Goal: Task Accomplishment & Management: Use online tool/utility

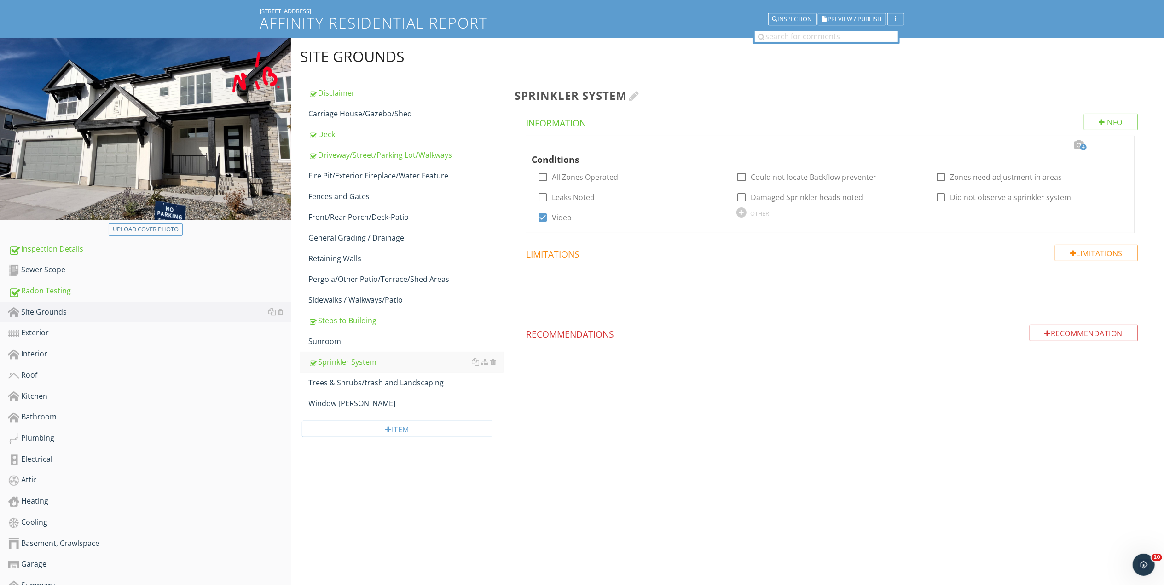
click at [869, 94] on h3 "Sprinkler System" at bounding box center [832, 95] width 635 height 12
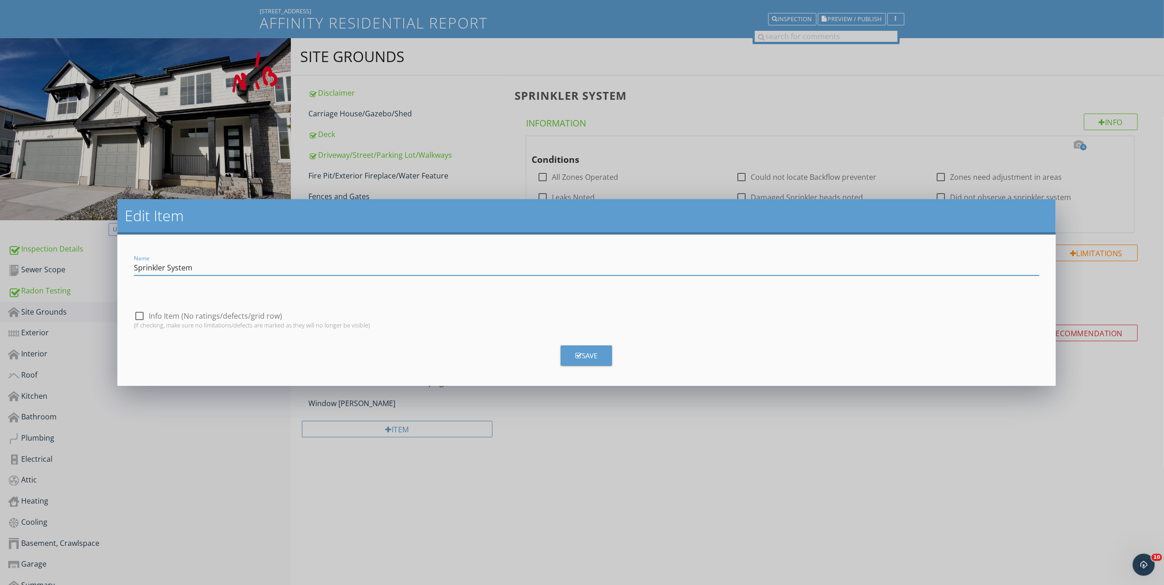
click at [801, 486] on div "Edit Item Name Sprinkler System check_box_outline_blank Info Item (No ratings/d…" at bounding box center [582, 292] width 1164 height 585
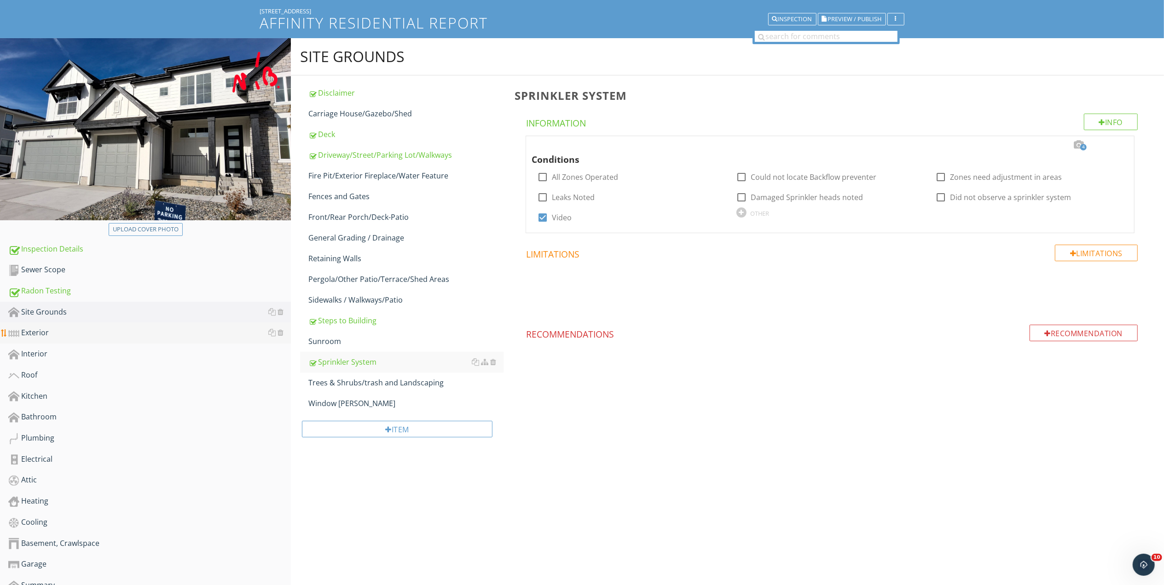
click at [25, 333] on div "Exterior" at bounding box center [149, 333] width 283 height 12
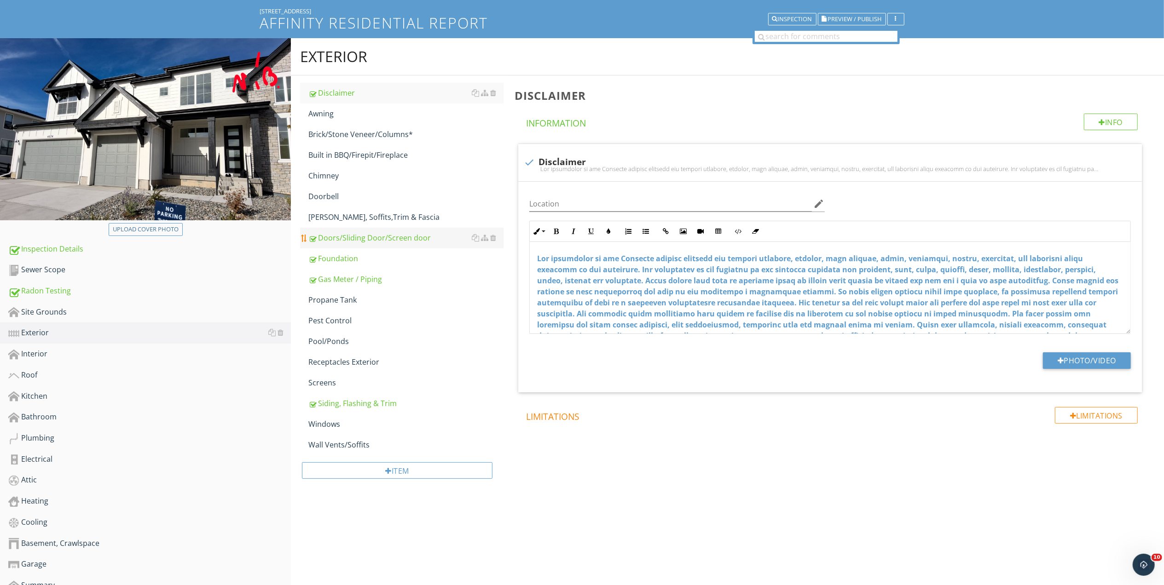
click at [399, 236] on div "Doors/Sliding Door/Screen door" at bounding box center [405, 237] width 195 height 11
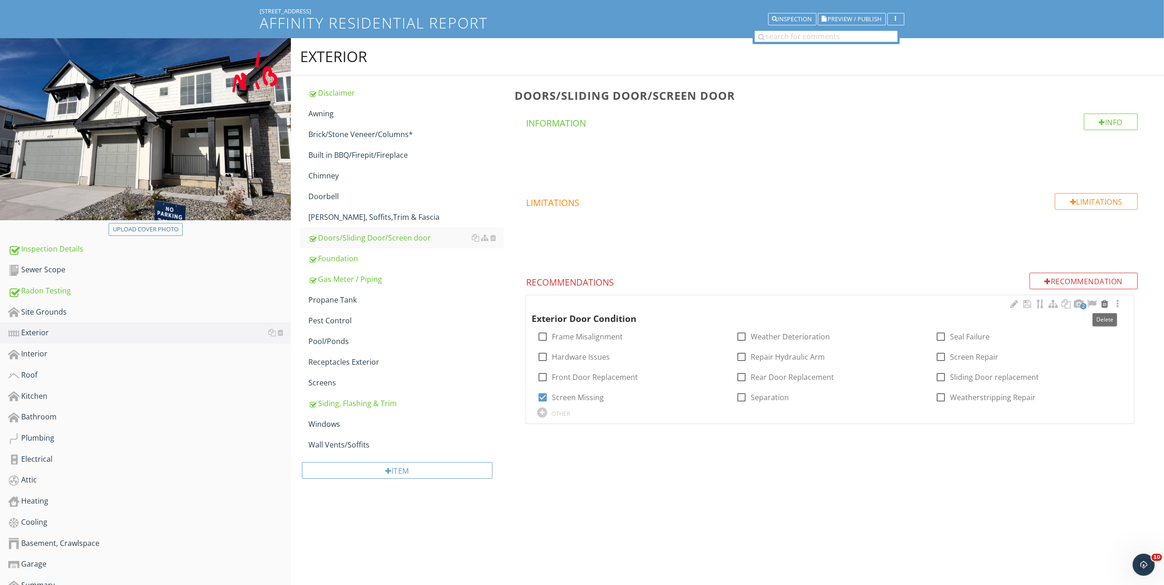
click at [1105, 304] on div at bounding box center [1104, 304] width 11 height 9
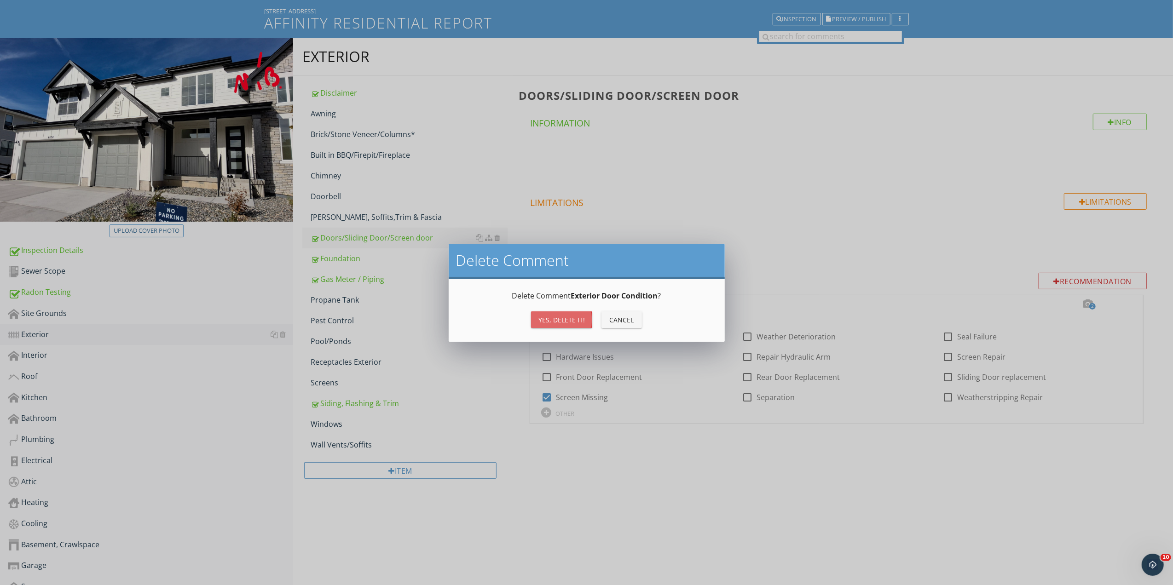
click at [565, 316] on div "Yes, Delete it!" at bounding box center [561, 320] width 46 height 10
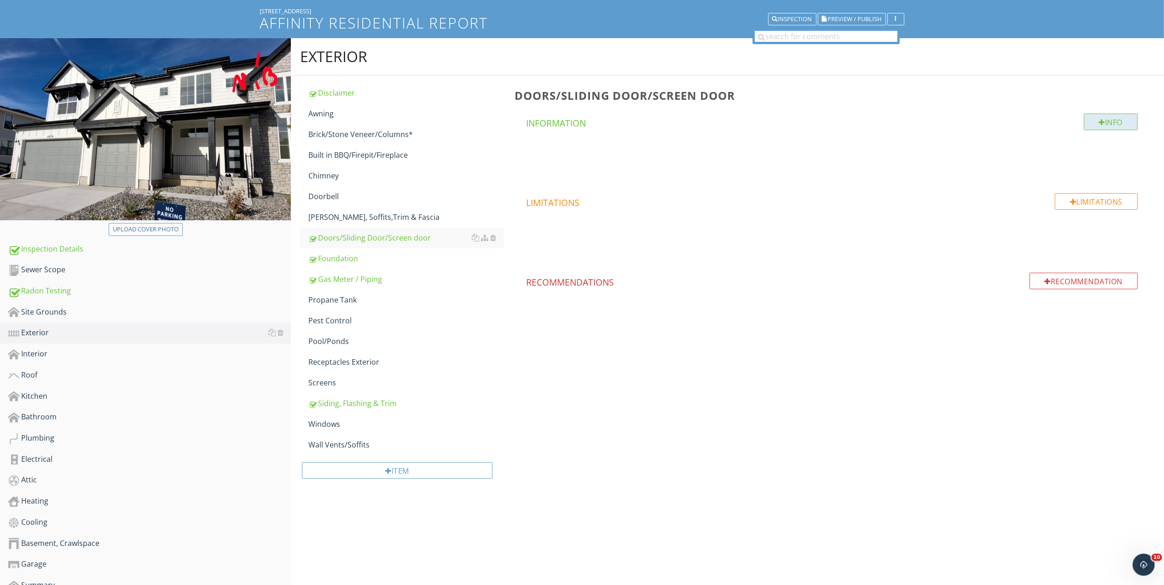
click at [1102, 120] on div "Info" at bounding box center [1111, 122] width 54 height 17
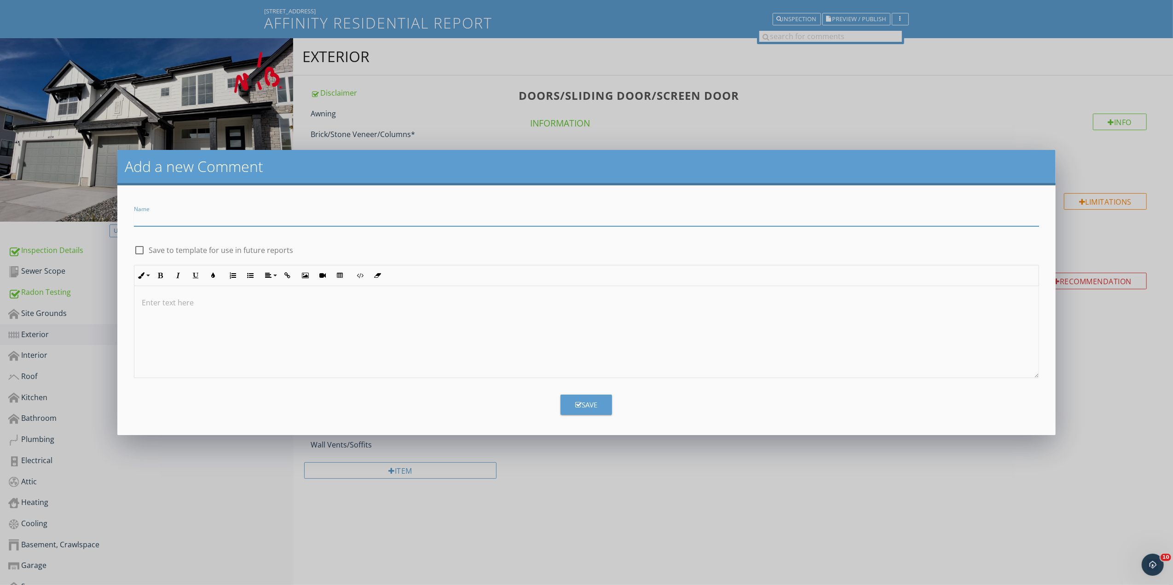
click at [155, 216] on input "Name" at bounding box center [586, 218] width 905 height 15
type input "Conditions"
click at [134, 248] on div at bounding box center [140, 251] width 16 height 16
checkbox input "true"
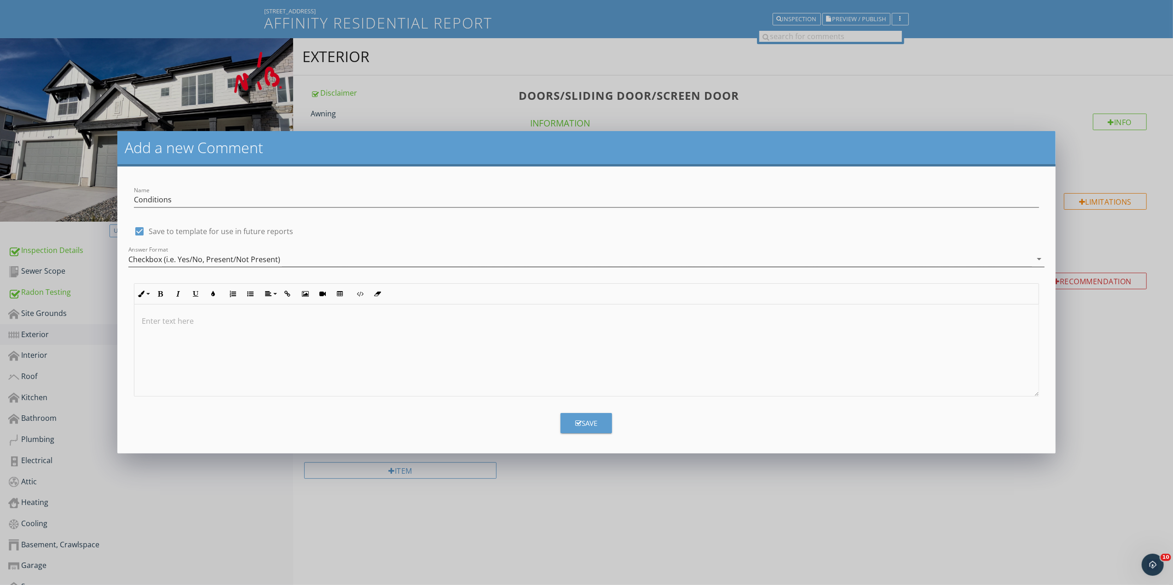
click at [151, 256] on div "Checkbox (i.e. Yes/No, Present/Not Present)" at bounding box center [204, 259] width 152 height 8
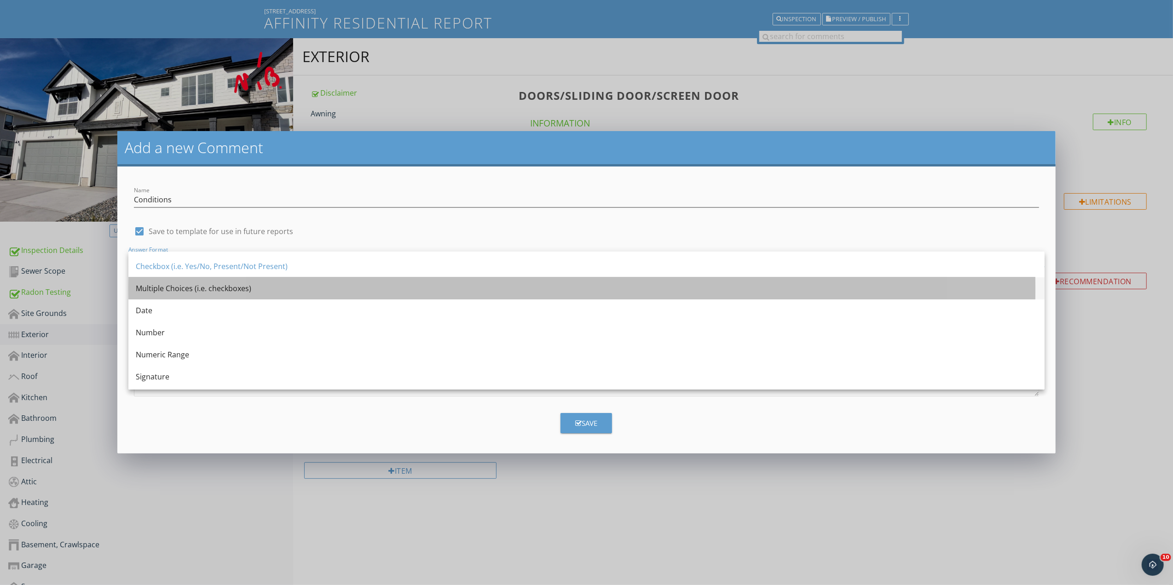
click at [167, 287] on div "Multiple Choices (i.e. checkboxes)" at bounding box center [587, 288] width 902 height 11
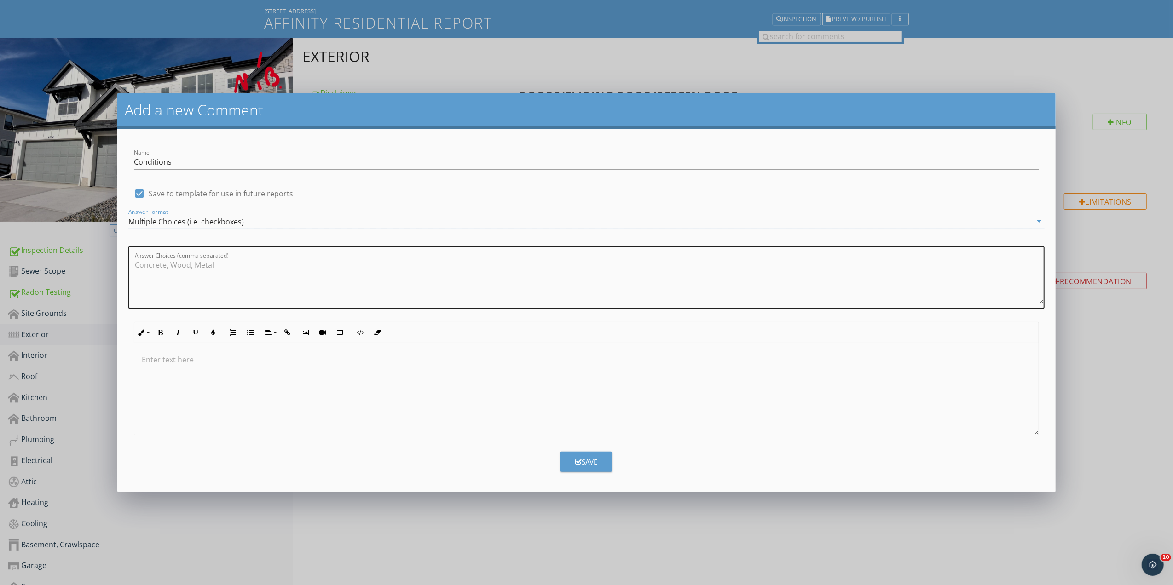
click at [168, 260] on textarea "Answer Choices (comma-separated)" at bounding box center [589, 281] width 909 height 46
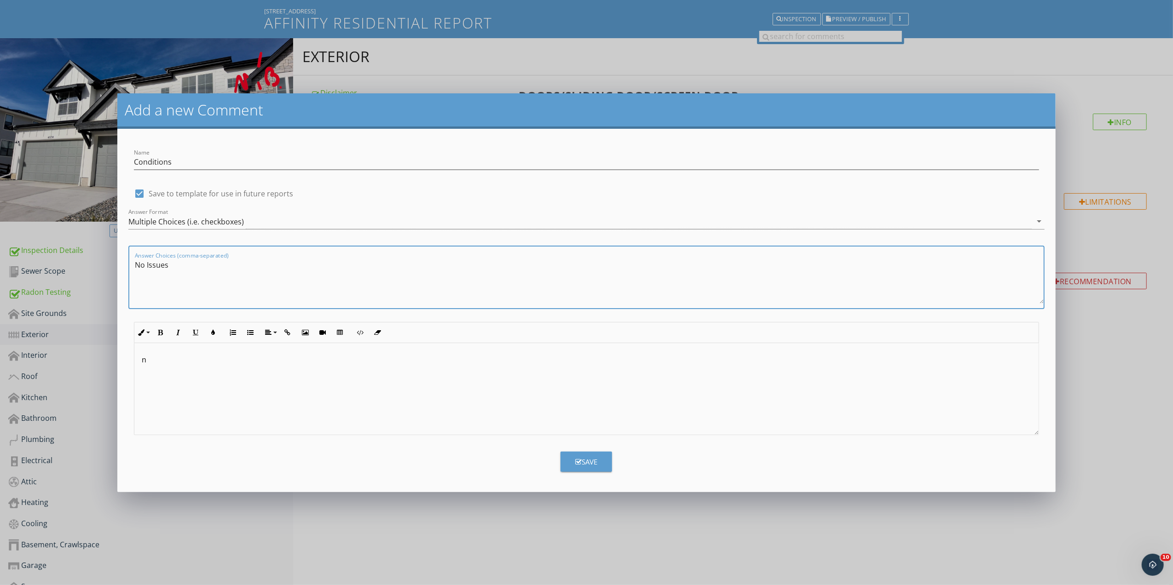
type textarea "No Issues"
click at [593, 461] on div "Save" at bounding box center [586, 462] width 22 height 11
checkbox input "false"
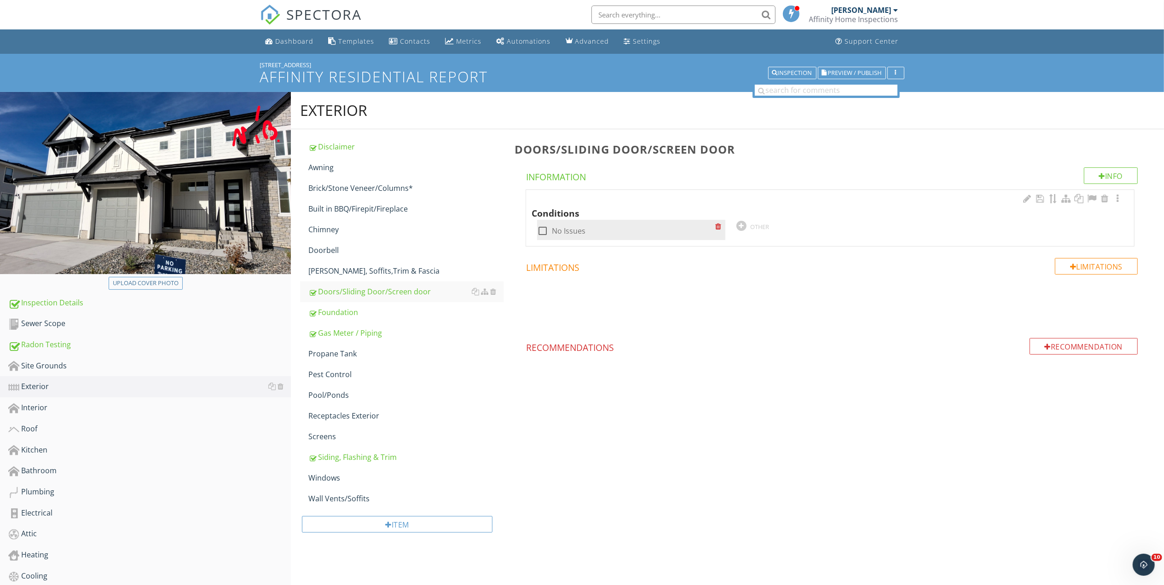
click at [542, 232] on div at bounding box center [543, 231] width 16 height 16
click at [751, 222] on div "OTHER" at bounding box center [830, 225] width 188 height 11
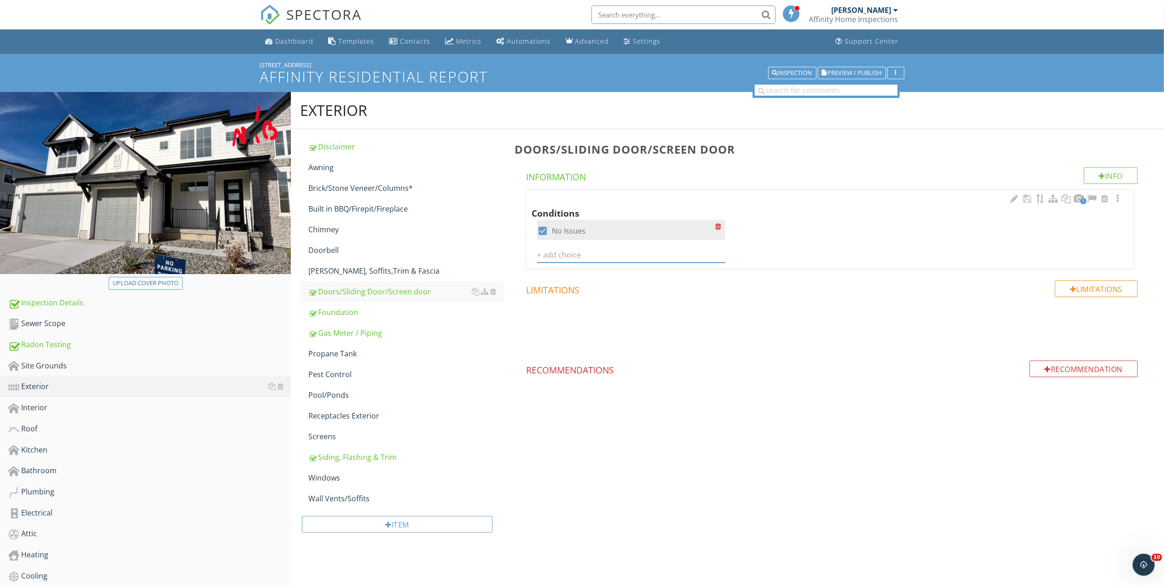
click at [540, 231] on div at bounding box center [543, 231] width 16 height 16
checkbox input "false"
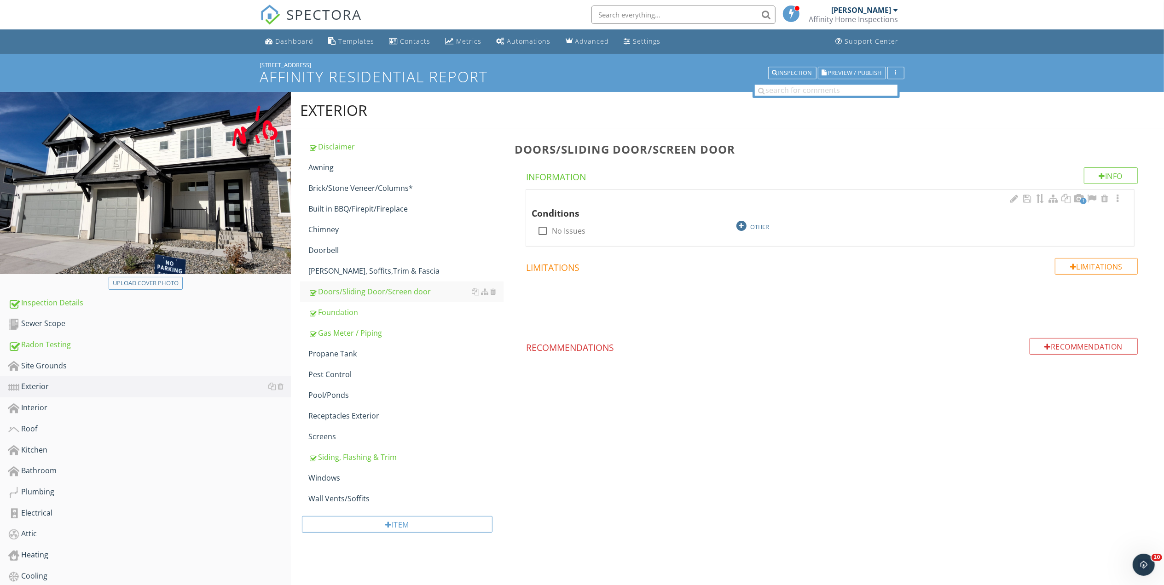
click at [755, 226] on div "OTHER" at bounding box center [760, 226] width 19 height 7
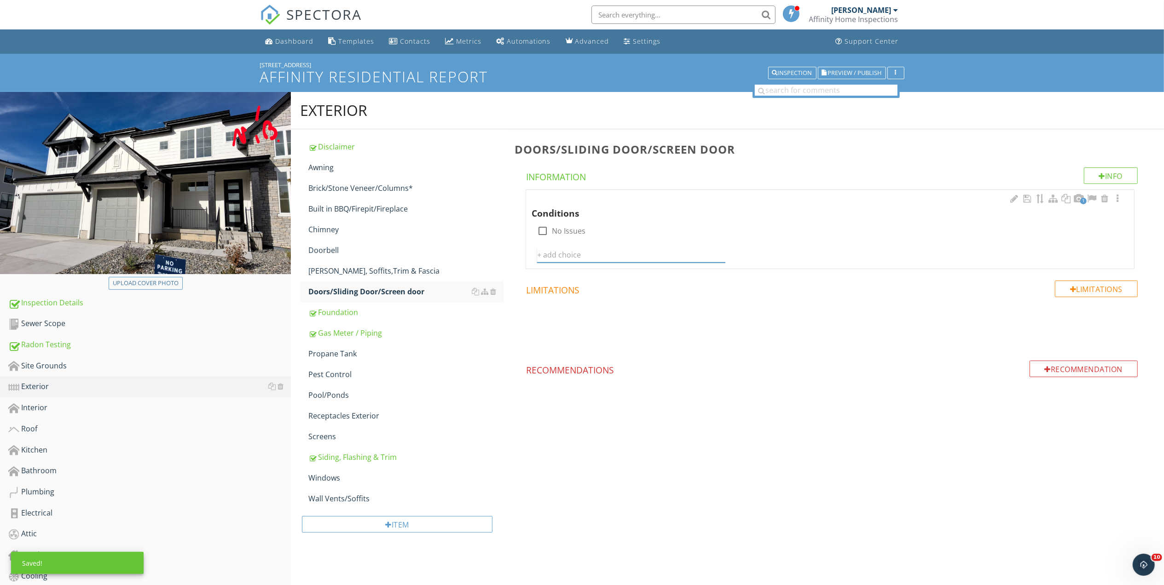
click at [562, 253] on input "text" at bounding box center [631, 255] width 188 height 15
type input "Basement Screen Missing"
click at [720, 254] on icon at bounding box center [720, 254] width 6 height 7
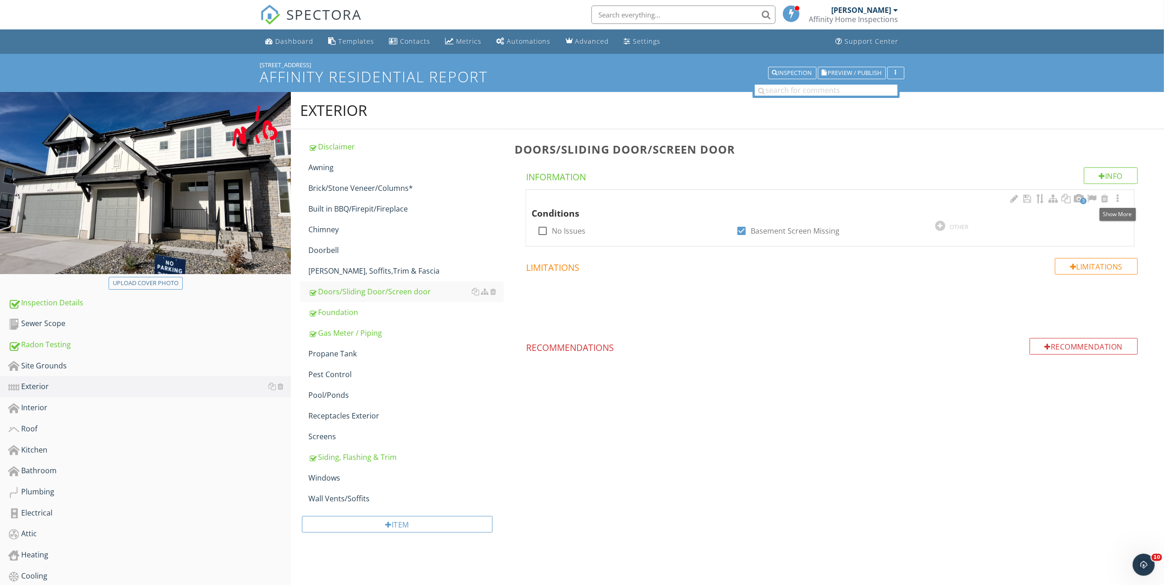
click at [1118, 198] on div at bounding box center [1117, 198] width 11 height 9
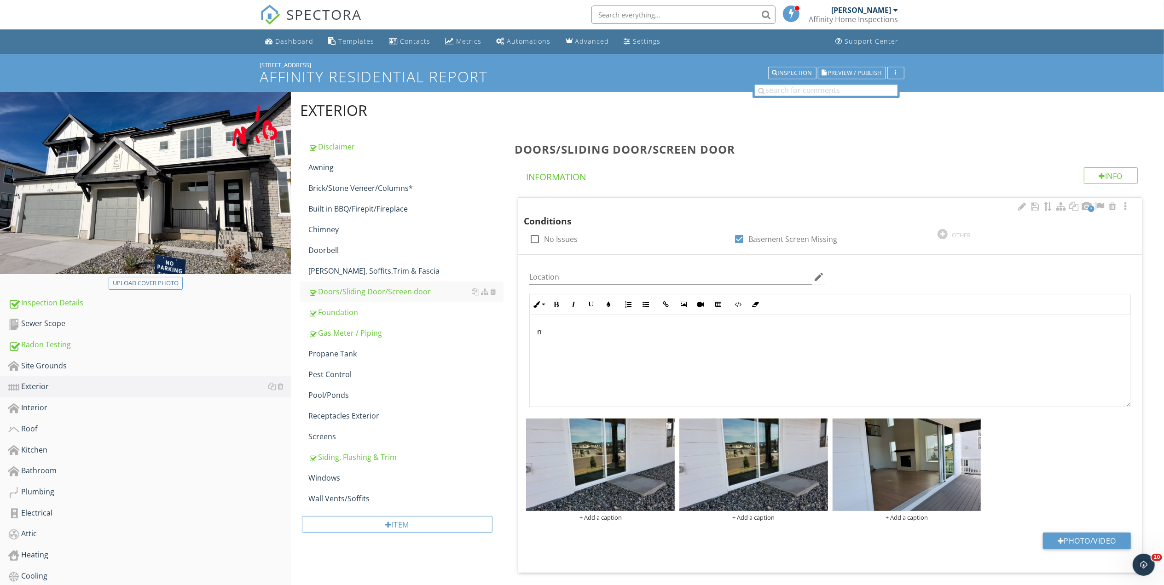
click at [615, 463] on img at bounding box center [600, 465] width 149 height 93
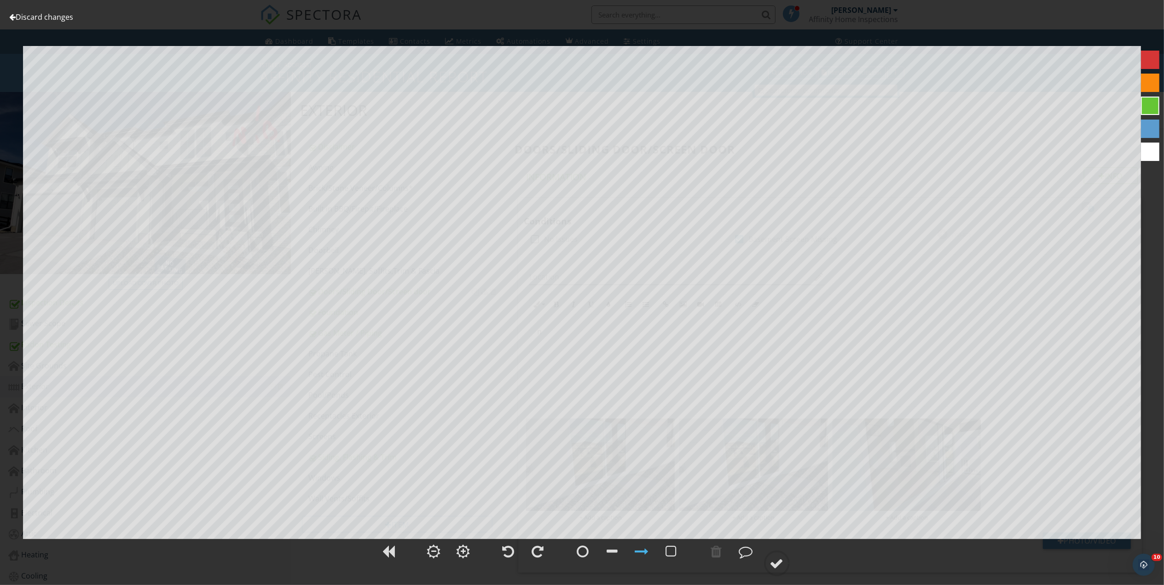
click at [41, 16] on link "Discard changes" at bounding box center [41, 17] width 64 height 10
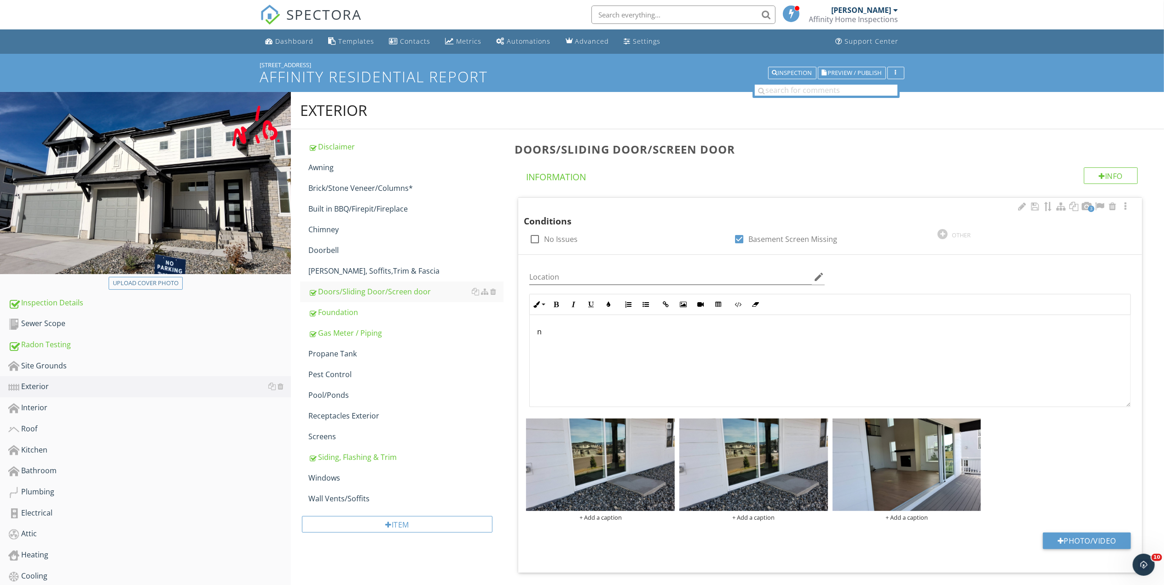
click at [667, 425] on div at bounding box center [669, 425] width 6 height 7
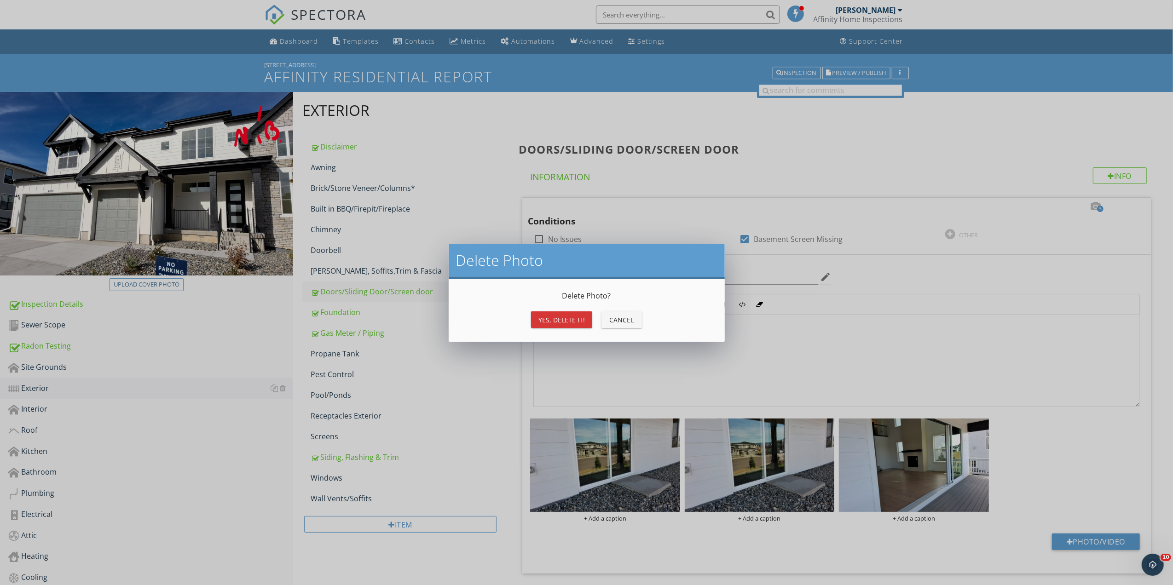
click at [555, 318] on div "Yes, Delete it!" at bounding box center [561, 320] width 46 height 10
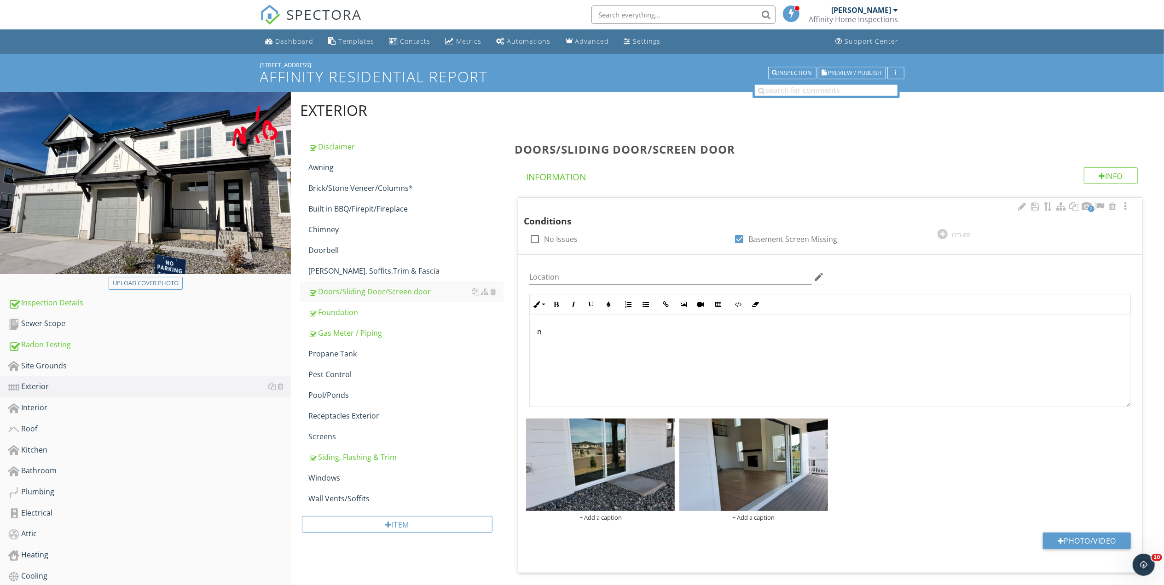
click at [588, 477] on img at bounding box center [600, 465] width 149 height 93
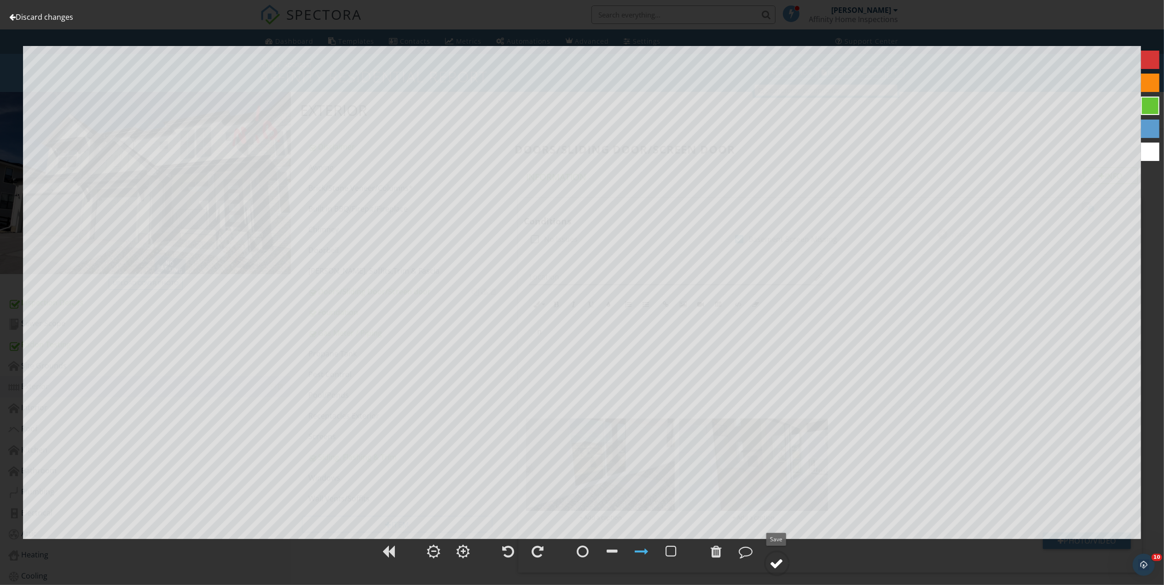
click at [776, 566] on div at bounding box center [777, 564] width 14 height 14
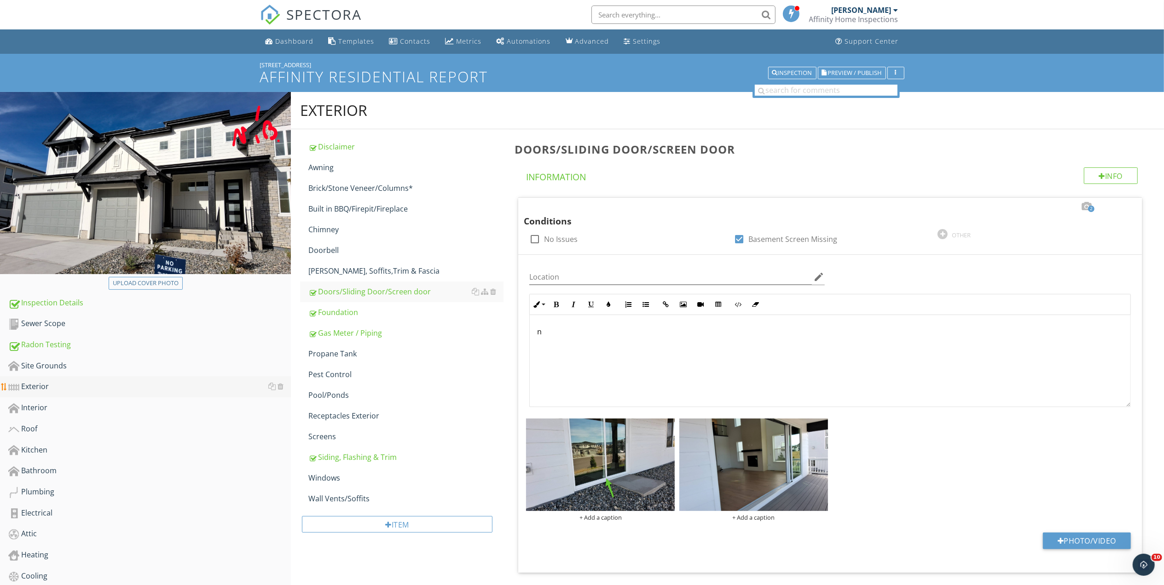
click at [42, 389] on div "Exterior" at bounding box center [149, 387] width 283 height 12
click at [330, 316] on div "Foundation" at bounding box center [405, 312] width 195 height 11
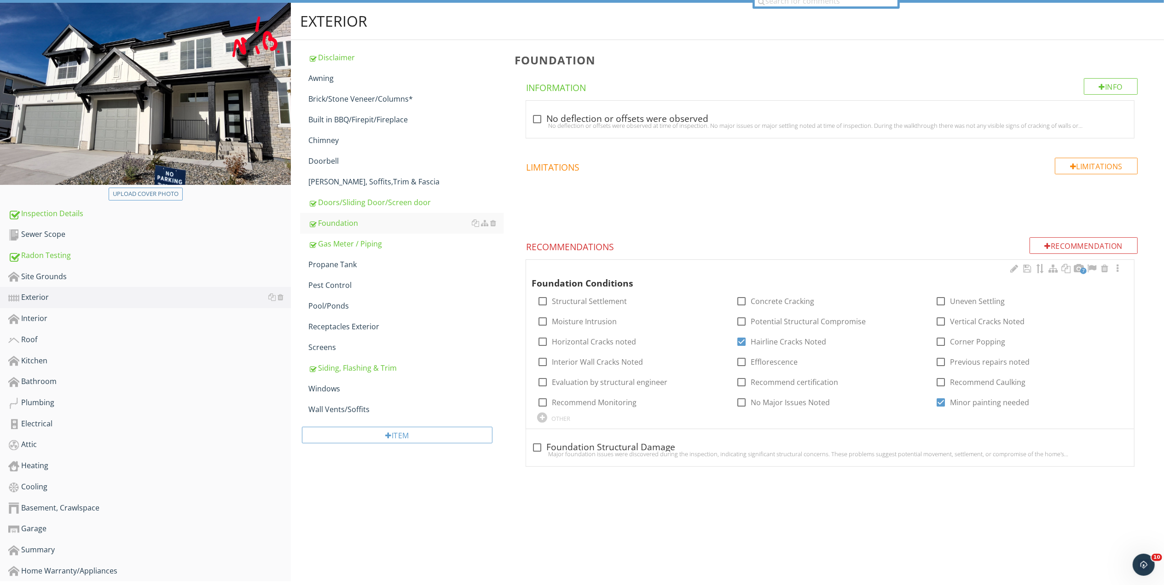
scroll to position [127, 0]
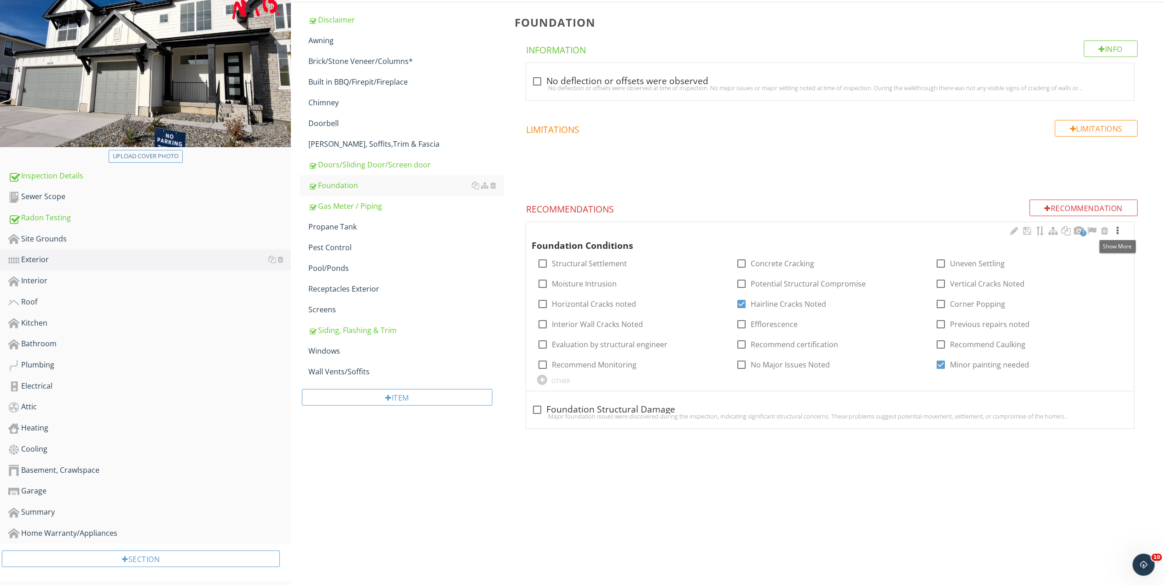
click at [1116, 229] on div at bounding box center [1117, 230] width 11 height 9
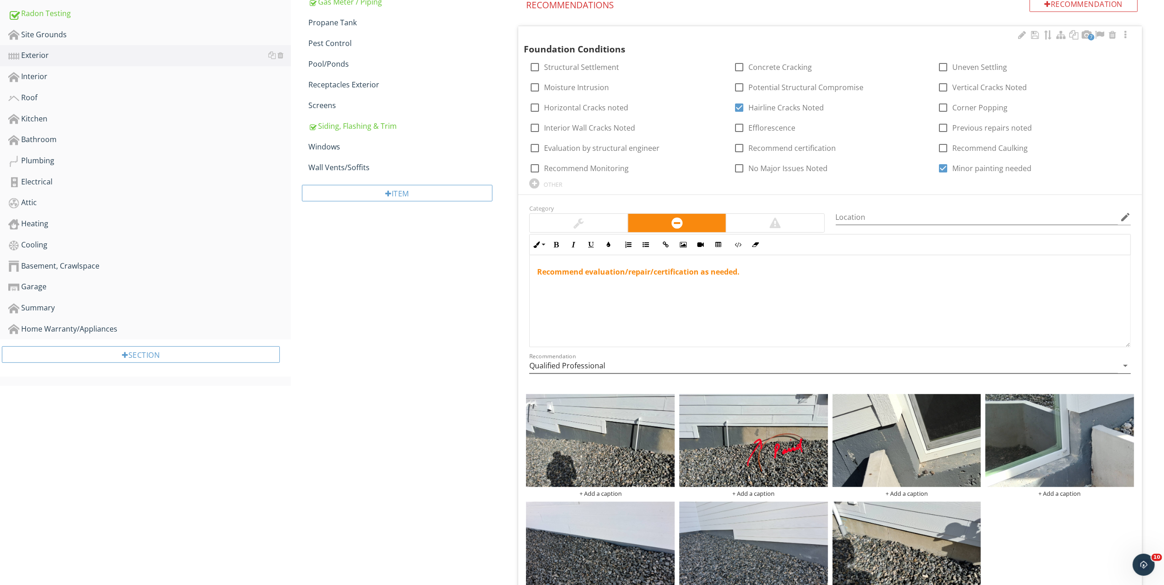
scroll to position [0, 0]
click at [739, 106] on div at bounding box center [739, 108] width 16 height 16
checkbox input "false"
click at [549, 185] on div "OTHER" at bounding box center [553, 184] width 19 height 7
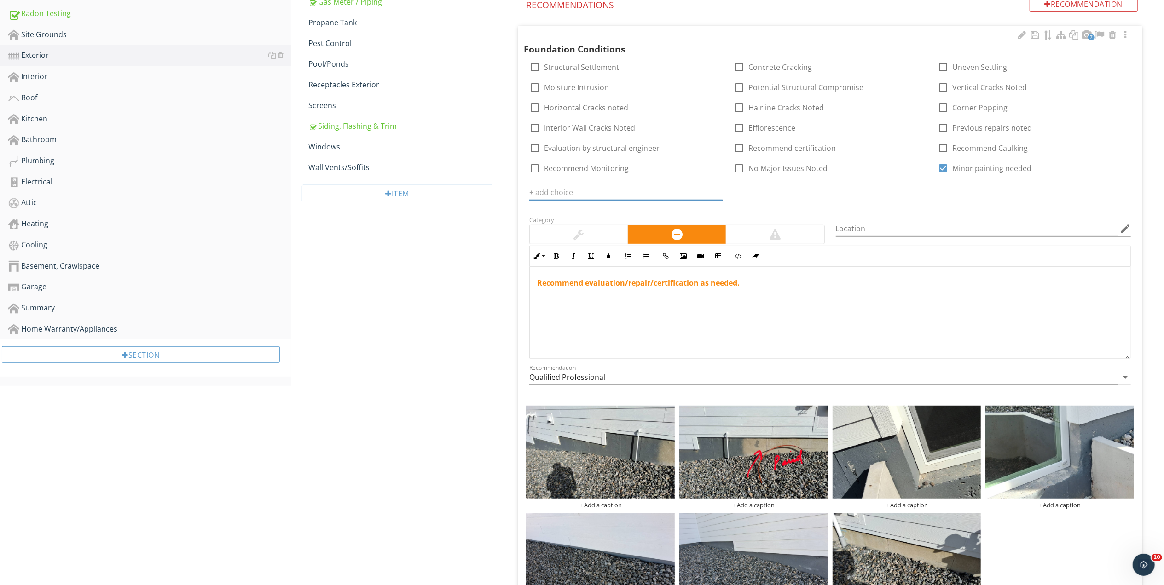
click at [549, 193] on input "text" at bounding box center [625, 192] width 193 height 15
type input "Seal around windows at foundation"
click at [717, 191] on icon at bounding box center [717, 192] width 6 height 7
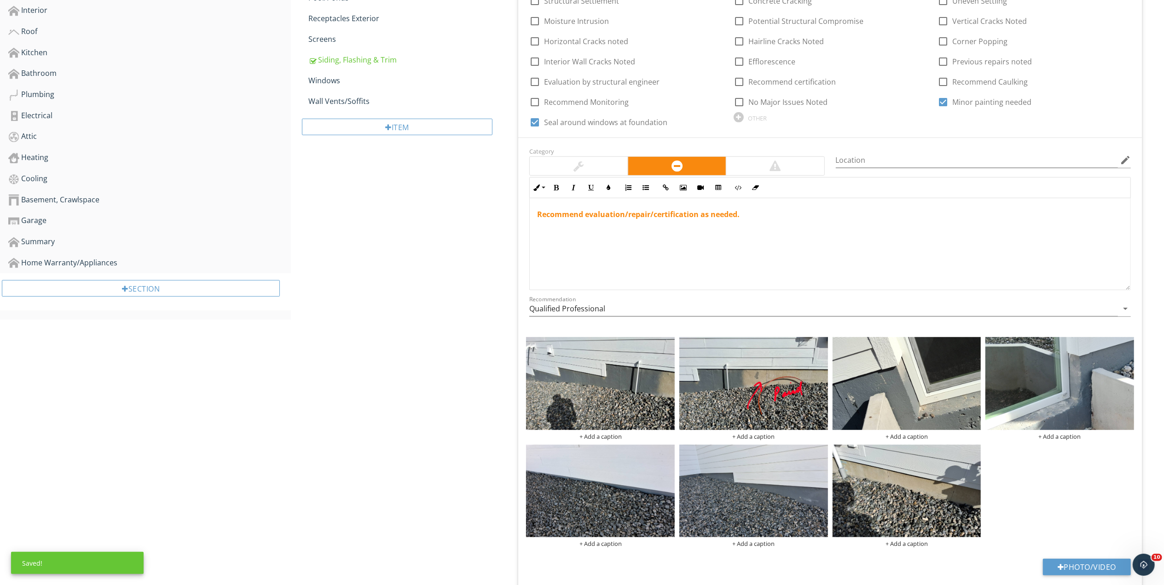
scroll to position [490, 0]
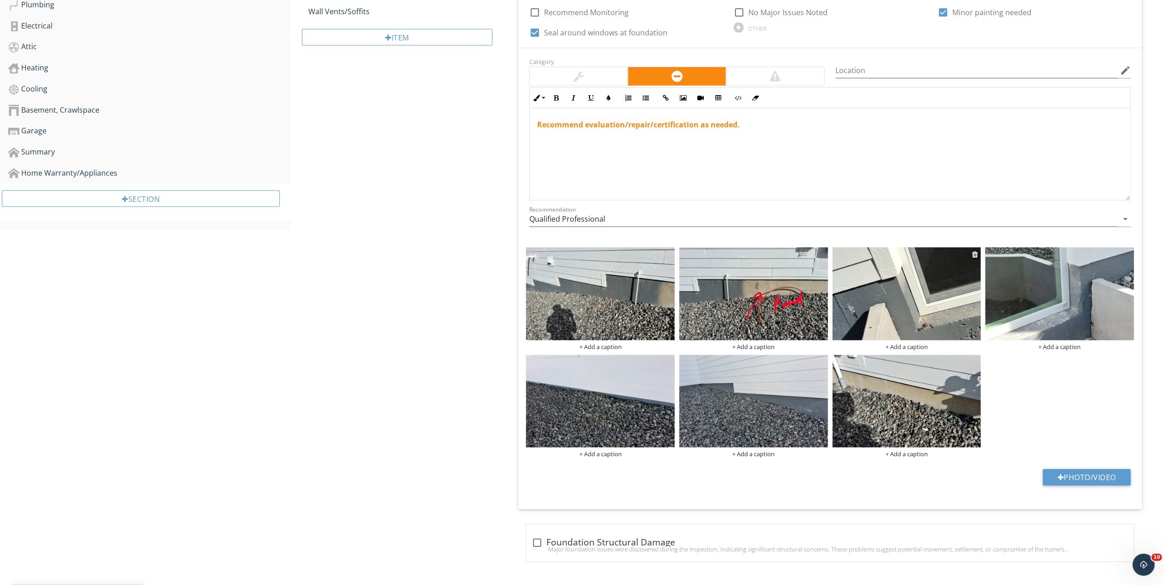
click at [950, 294] on img at bounding box center [907, 294] width 149 height 93
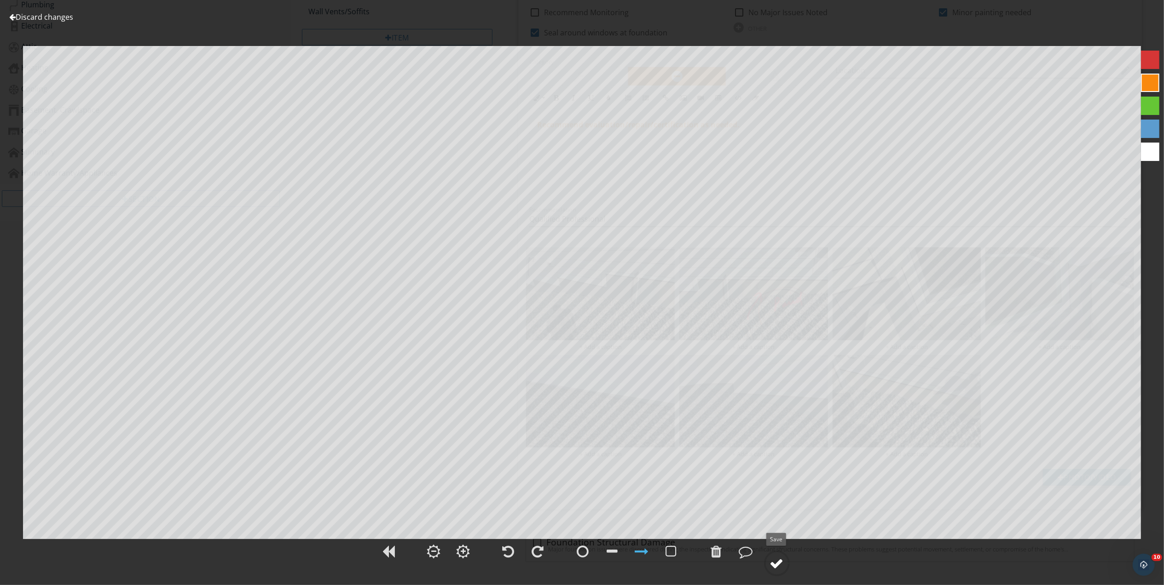
click at [779, 562] on div at bounding box center [777, 564] width 14 height 14
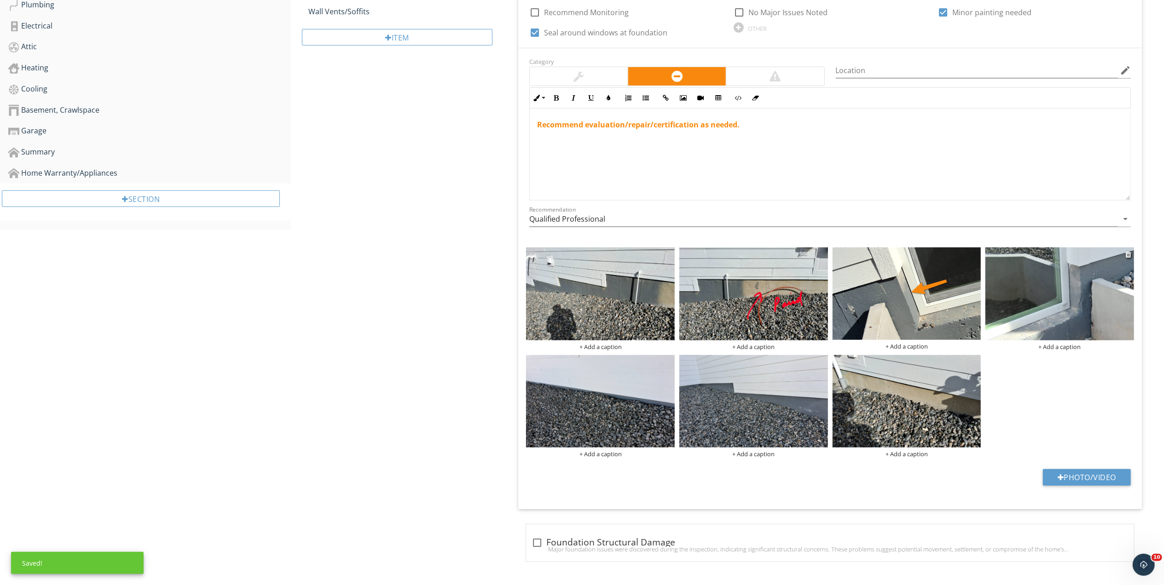
click at [1031, 300] on img at bounding box center [1059, 294] width 149 height 93
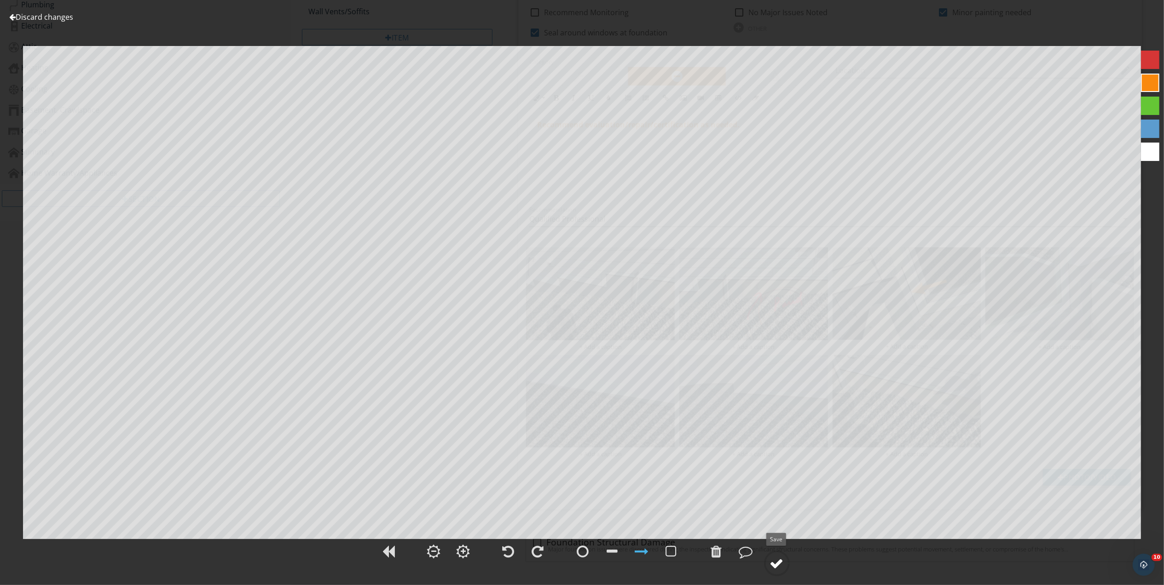
click at [777, 562] on div at bounding box center [777, 564] width 14 height 14
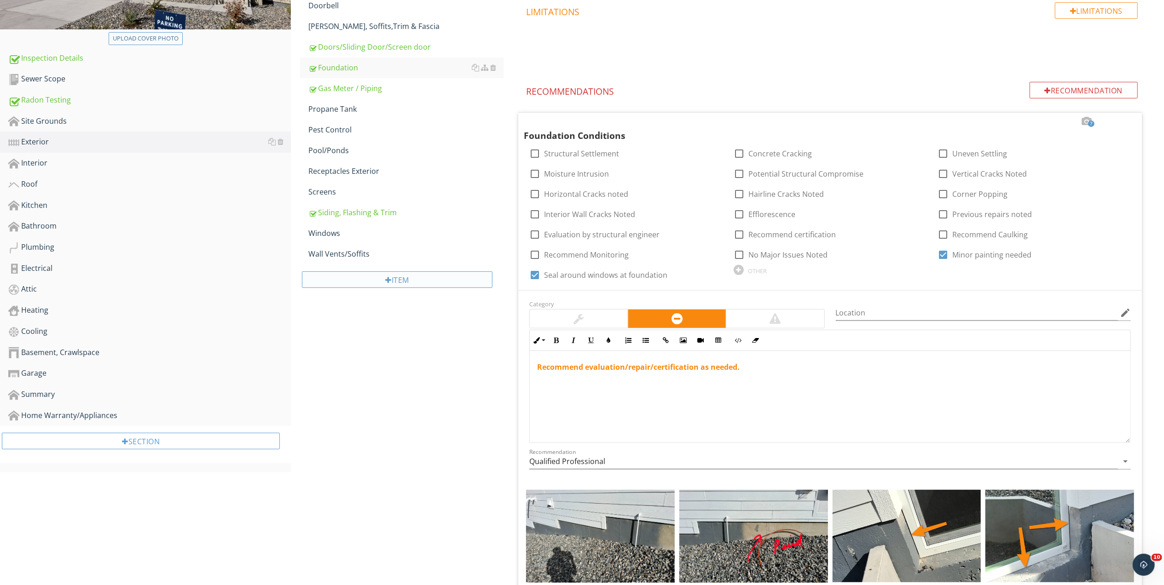
scroll to position [244, 0]
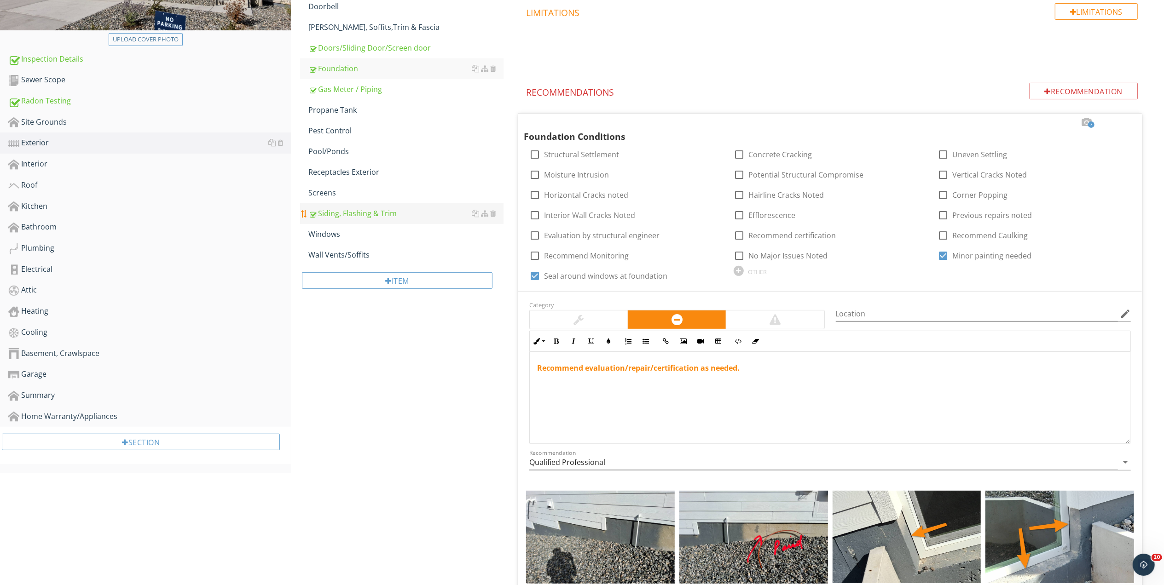
click at [353, 212] on div "Siding, Flashing & Trim" at bounding box center [405, 213] width 195 height 11
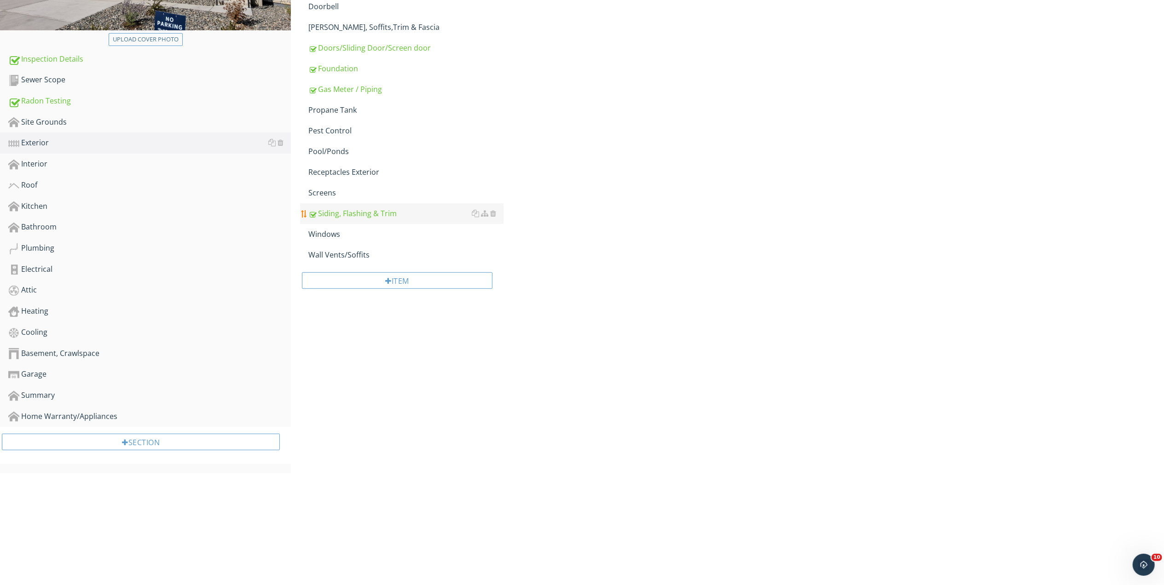
scroll to position [127, 0]
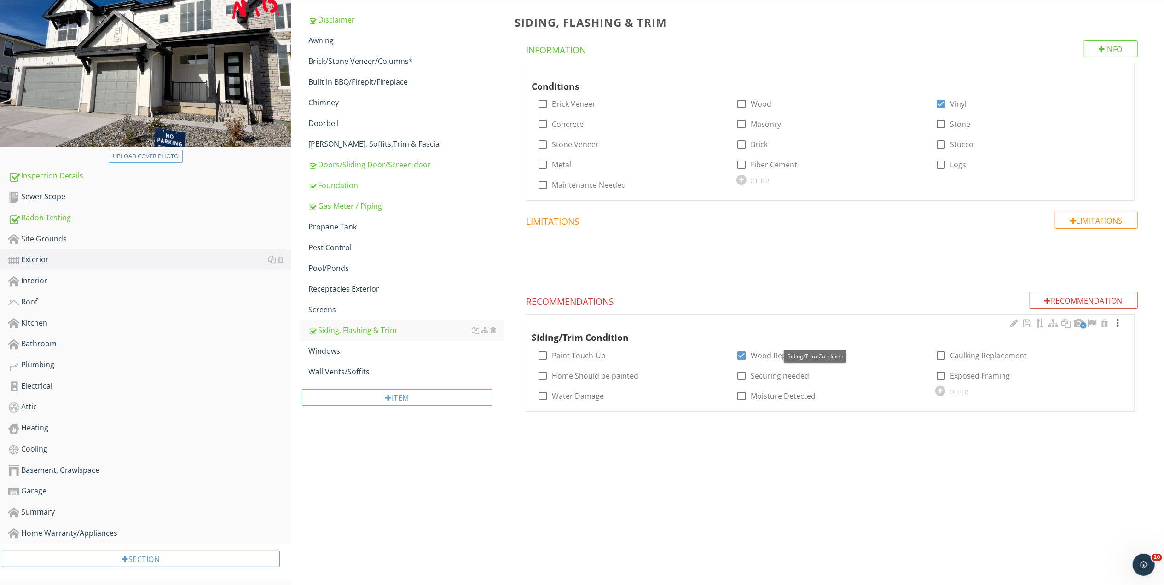
click at [1117, 324] on div at bounding box center [1117, 323] width 11 height 9
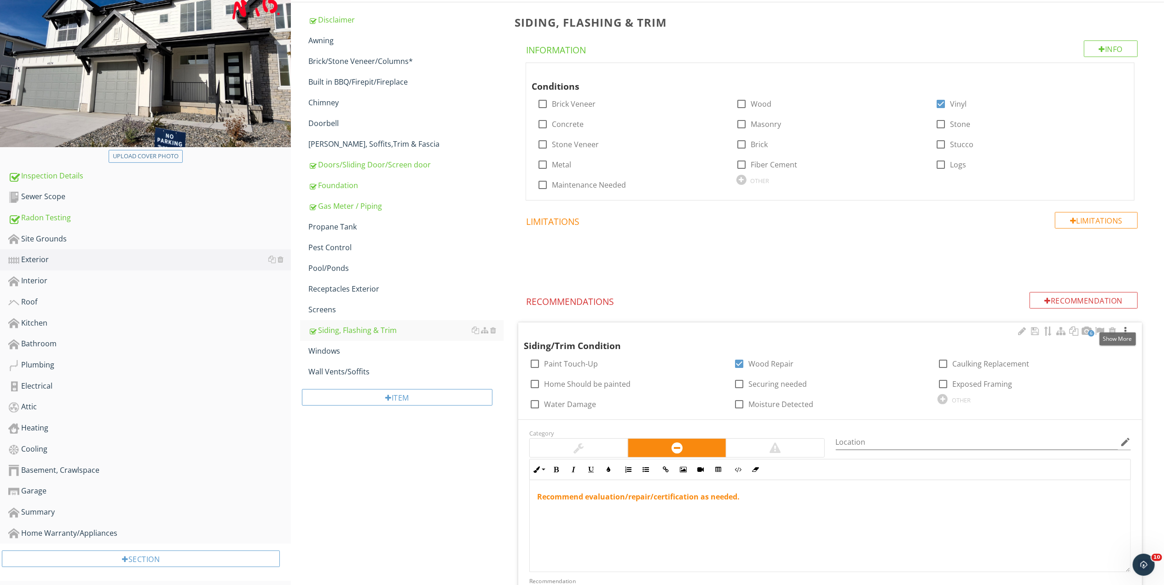
scroll to position [238, 0]
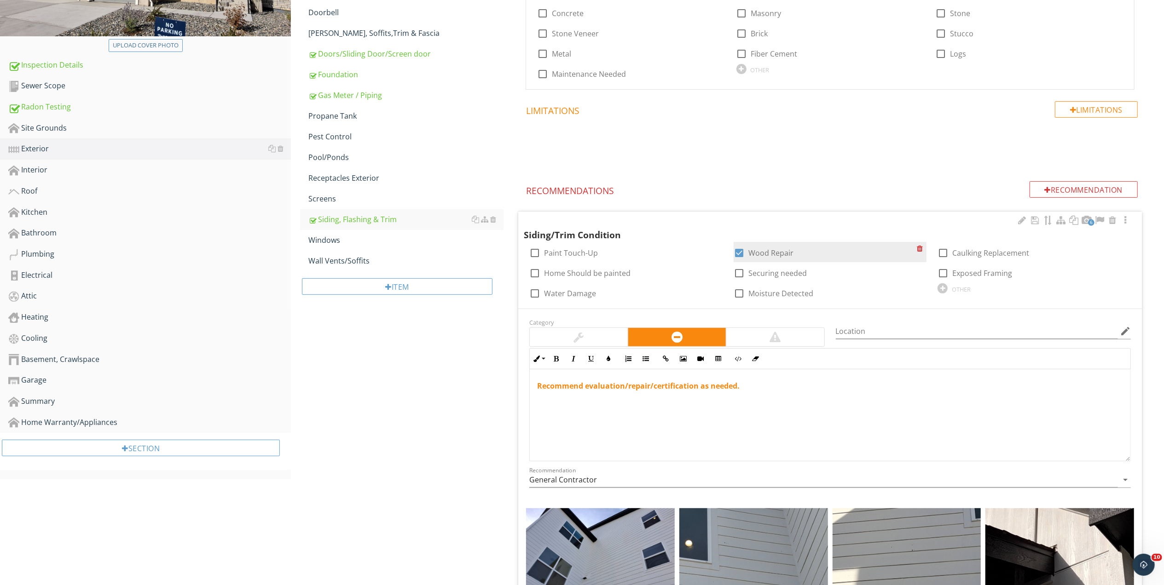
click at [739, 257] on div at bounding box center [739, 253] width 16 height 16
checkbox input "false"
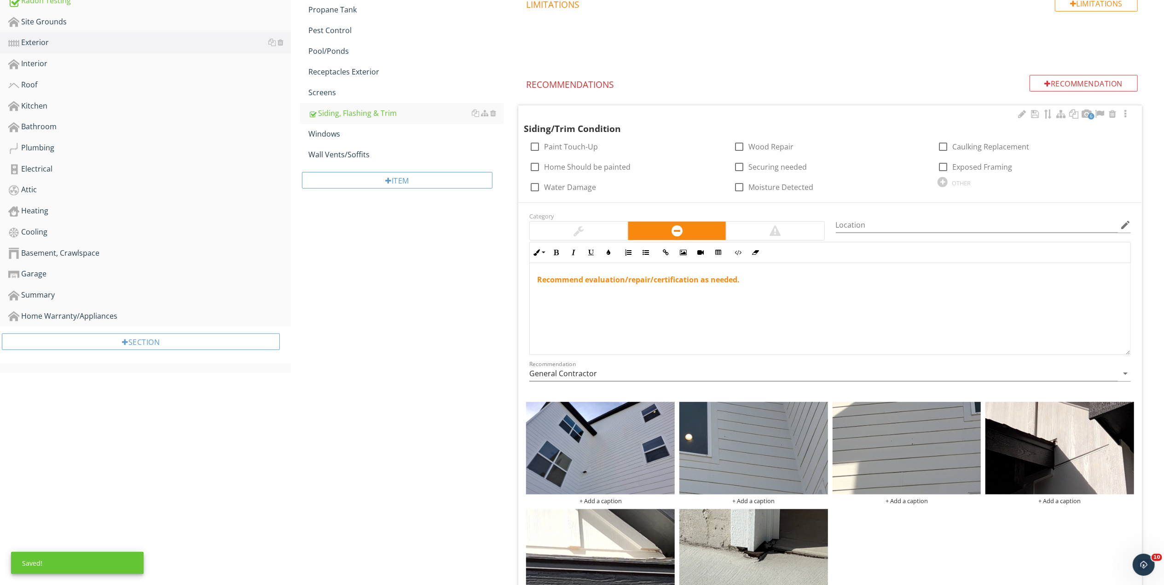
scroll to position [319, 0]
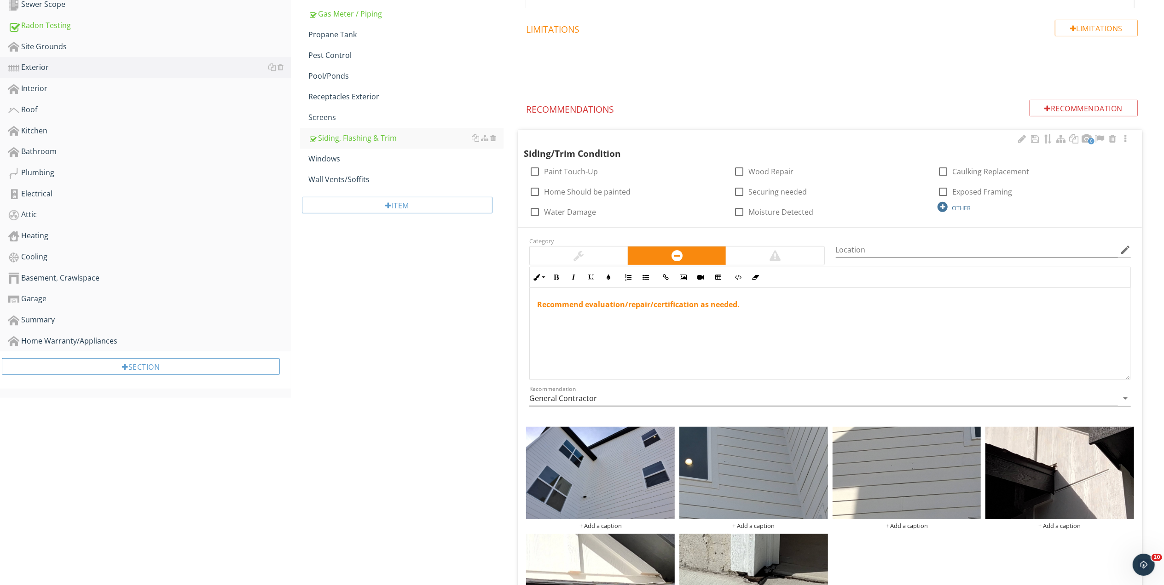
click at [958, 210] on div "OTHER" at bounding box center [961, 207] width 19 height 7
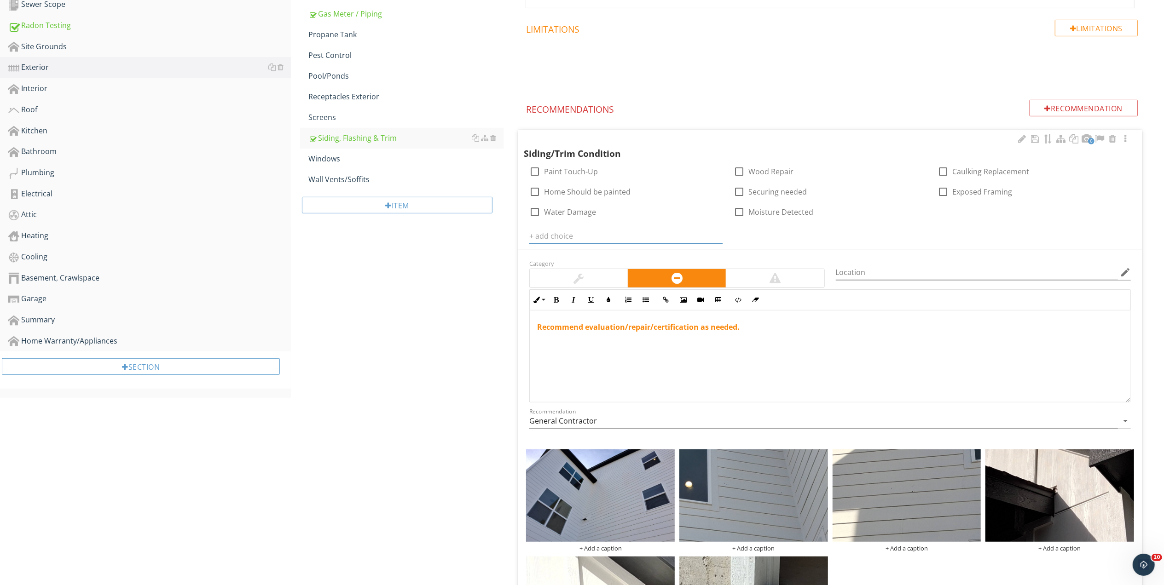
click at [576, 237] on input "text" at bounding box center [625, 236] width 193 height 15
type input "Improper Roof/wall Flashing"
click at [717, 236] on icon at bounding box center [717, 235] width 6 height 7
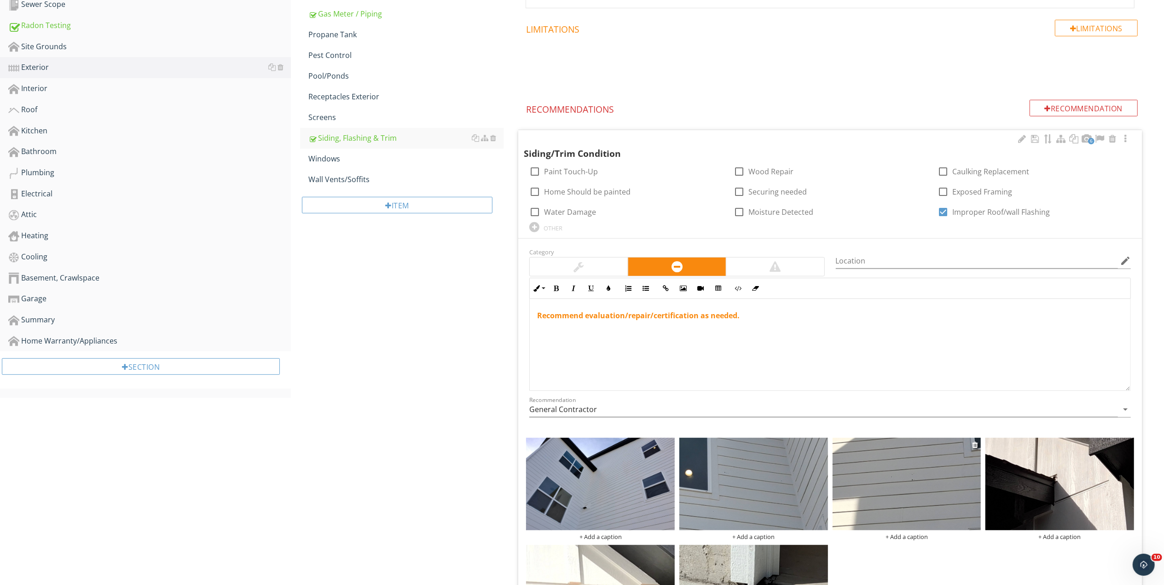
scroll to position [474, 0]
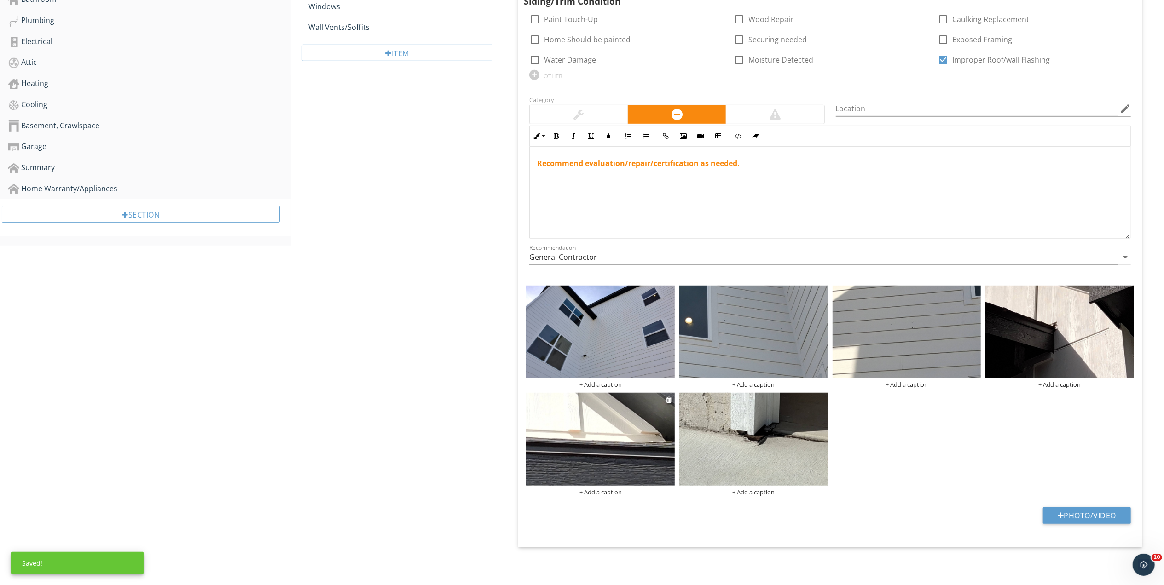
click at [607, 438] on img at bounding box center [600, 439] width 149 height 93
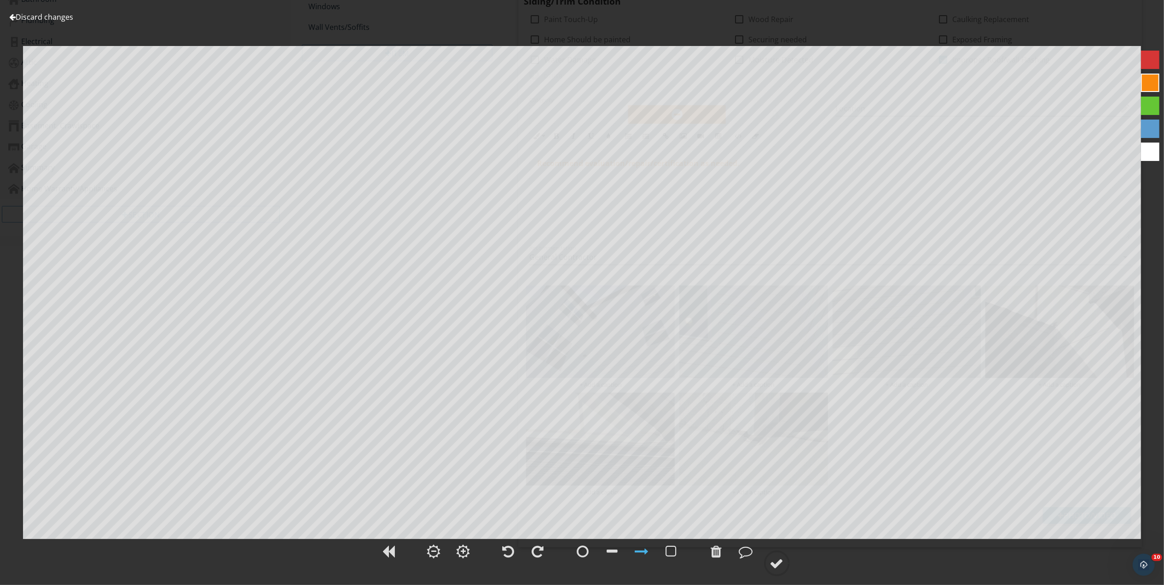
click at [38, 18] on link "Discard changes" at bounding box center [41, 17] width 64 height 10
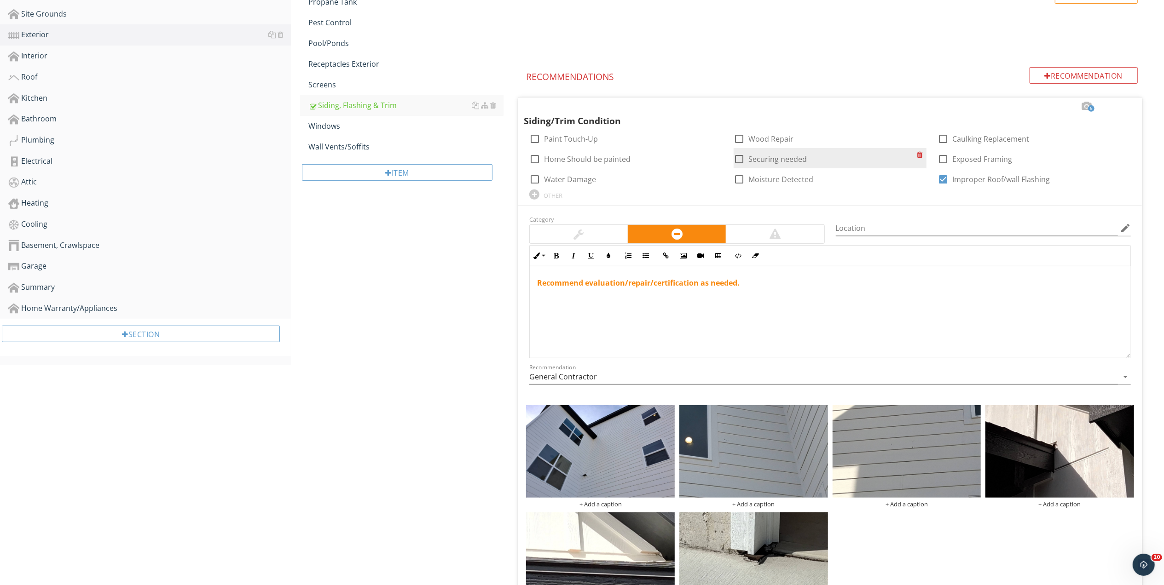
scroll to position [351, 0]
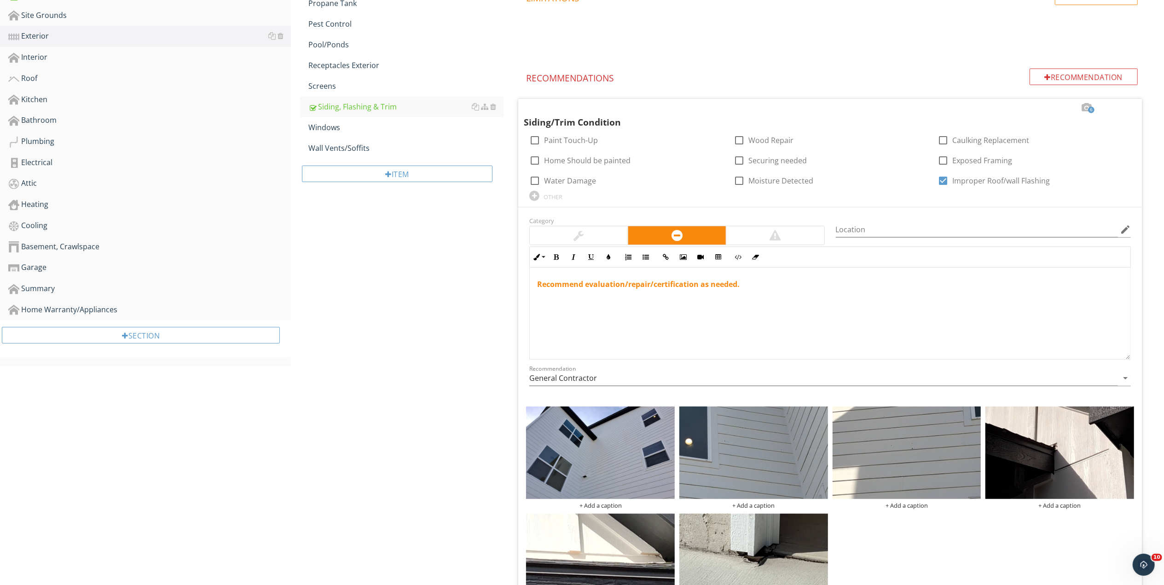
click at [526, 136] on div "check_box_outline_blank Paint Touch-Up" at bounding box center [626, 139] width 204 height 20
click at [537, 142] on div at bounding box center [535, 141] width 16 height 16
checkbox input "true"
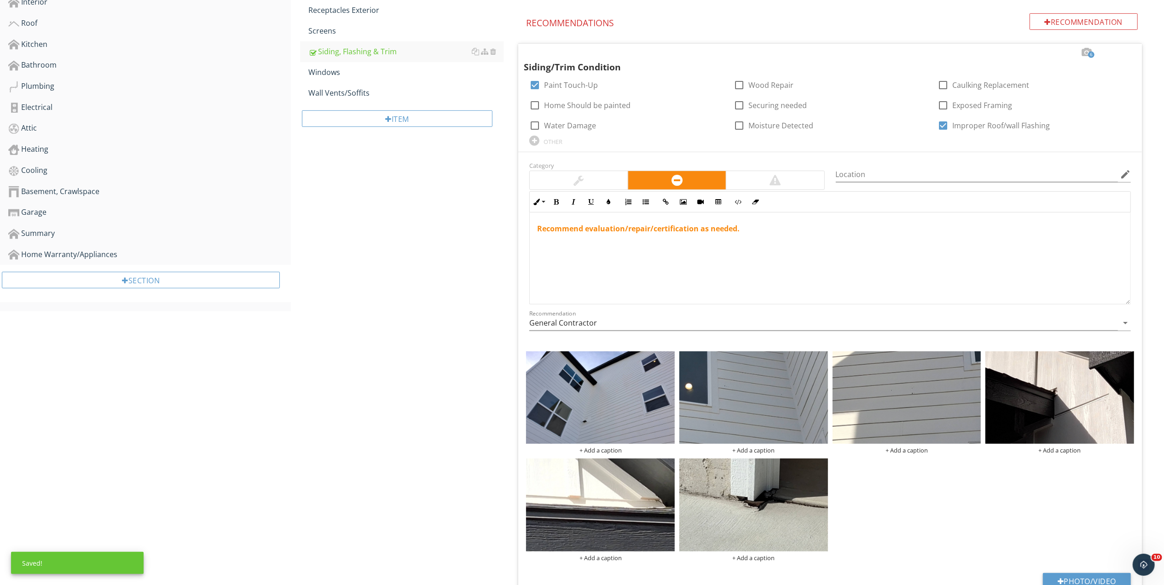
scroll to position [474, 0]
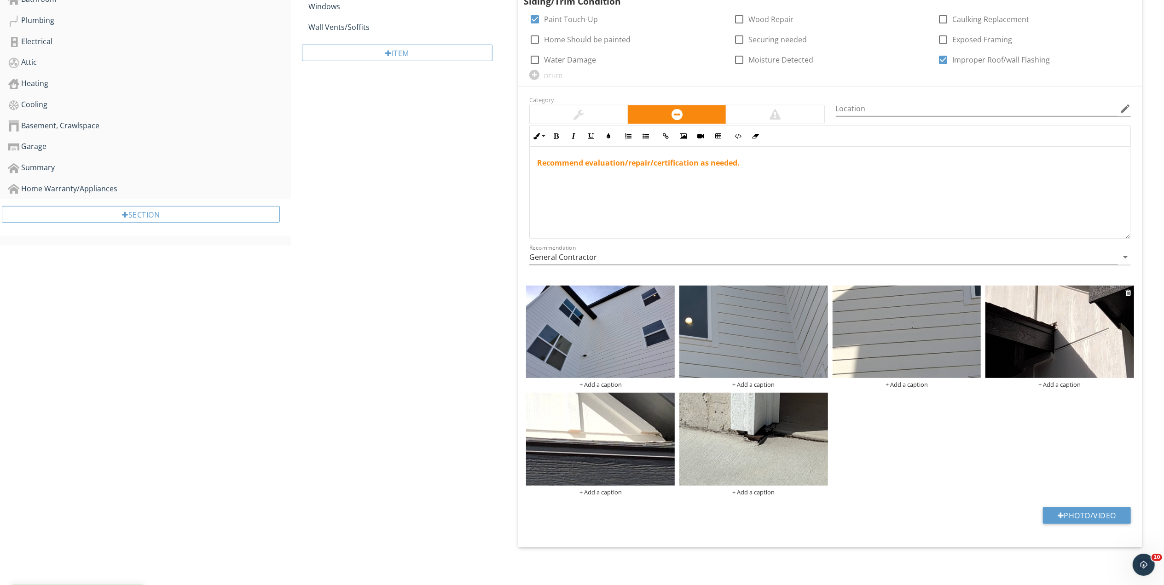
click at [1031, 343] on img at bounding box center [1059, 332] width 149 height 93
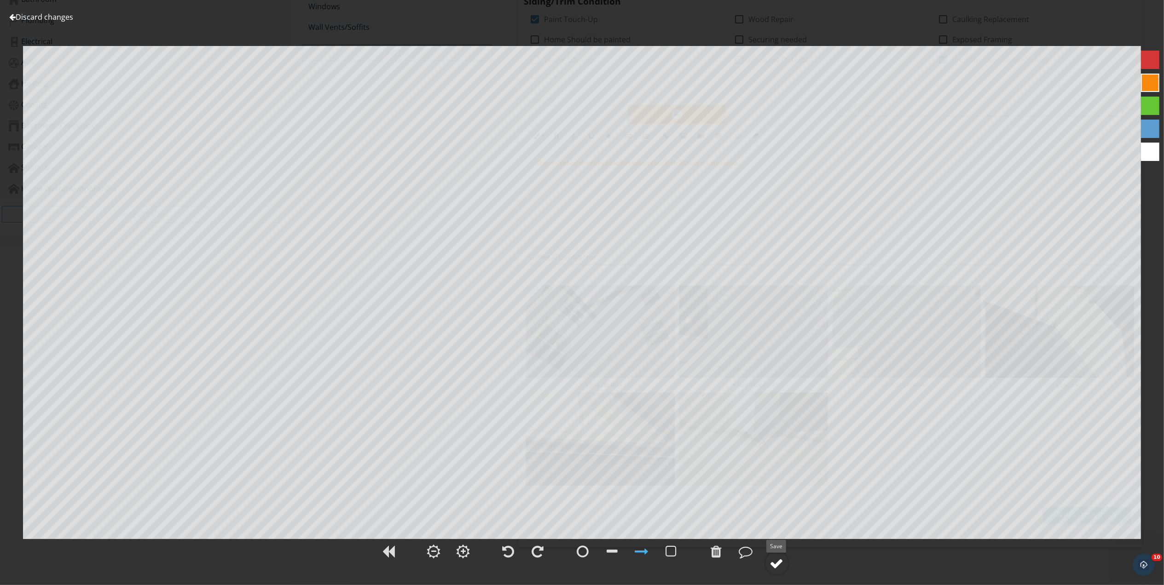
click at [774, 566] on div at bounding box center [777, 564] width 14 height 14
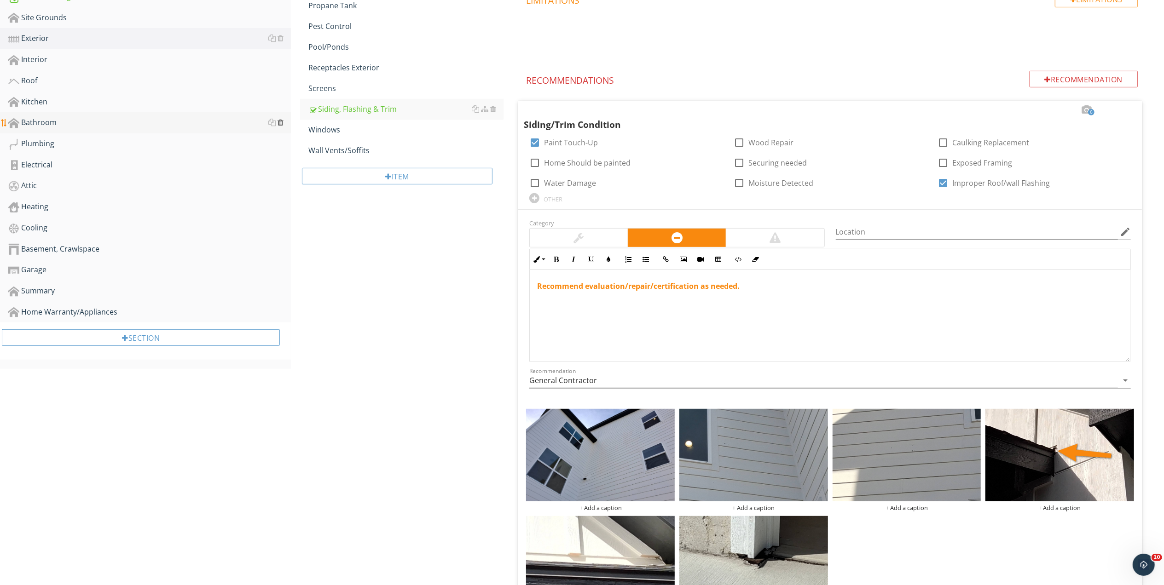
scroll to position [228, 0]
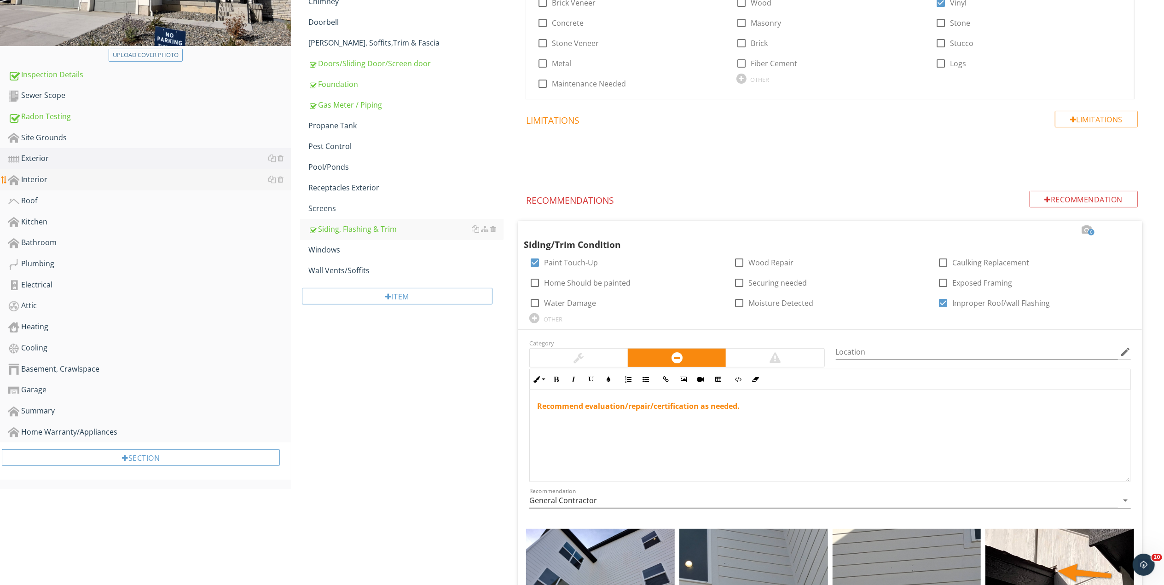
click at [35, 179] on div "Interior" at bounding box center [149, 180] width 283 height 12
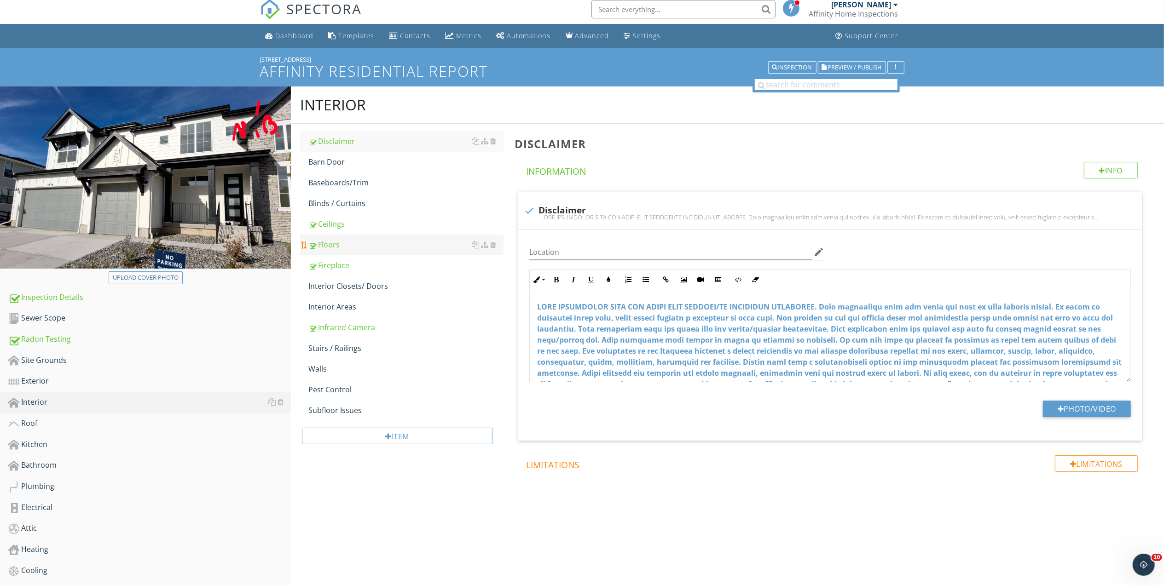
scroll to position [4, 0]
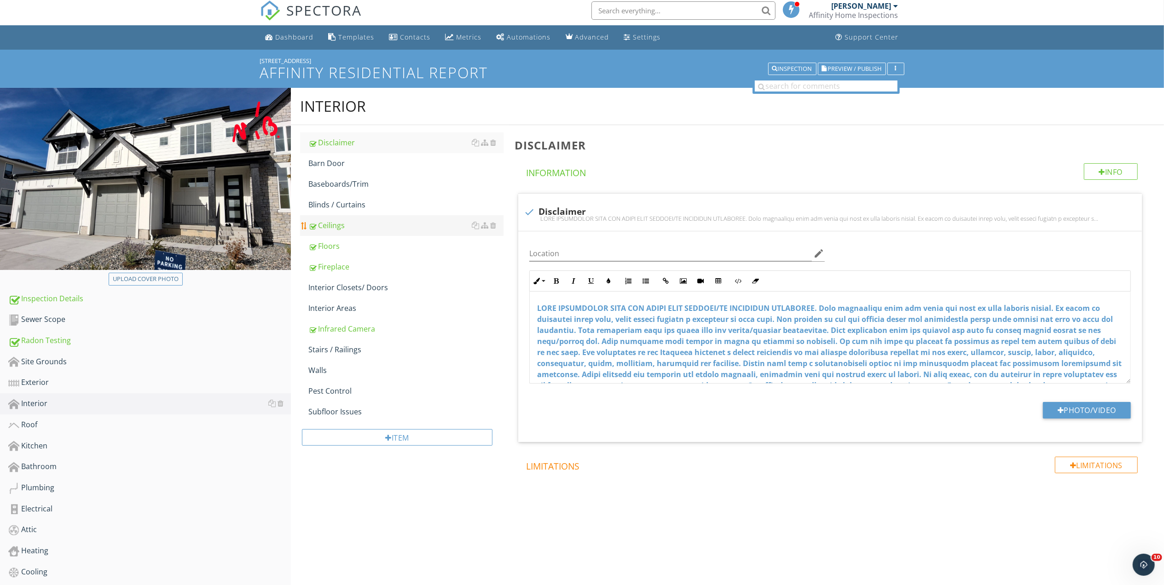
click at [332, 225] on div "Ceilings" at bounding box center [405, 225] width 195 height 11
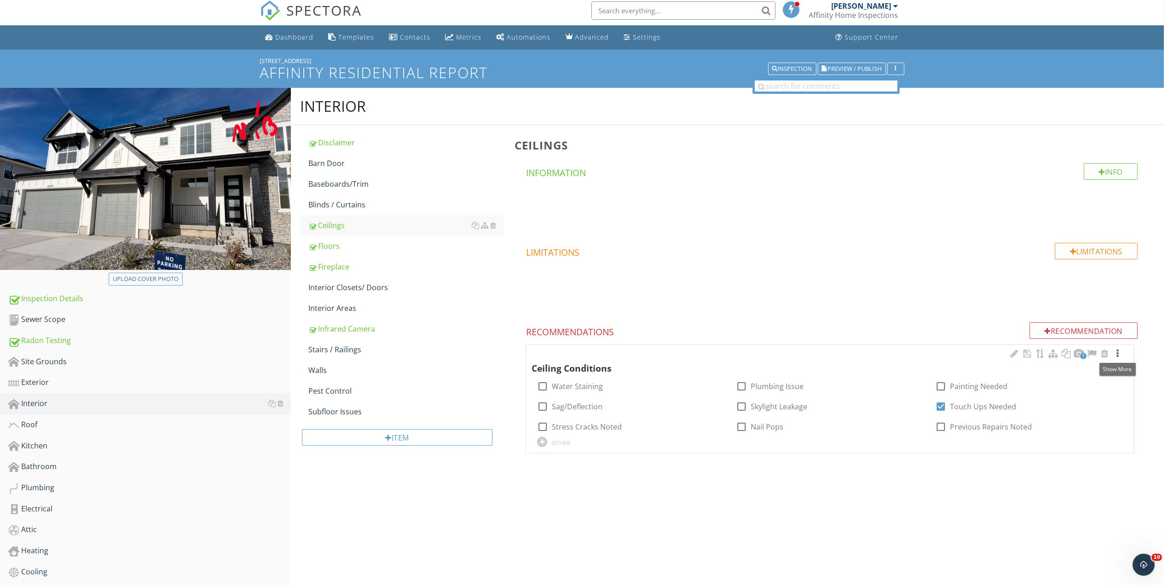
click at [1118, 354] on div at bounding box center [1117, 353] width 11 height 9
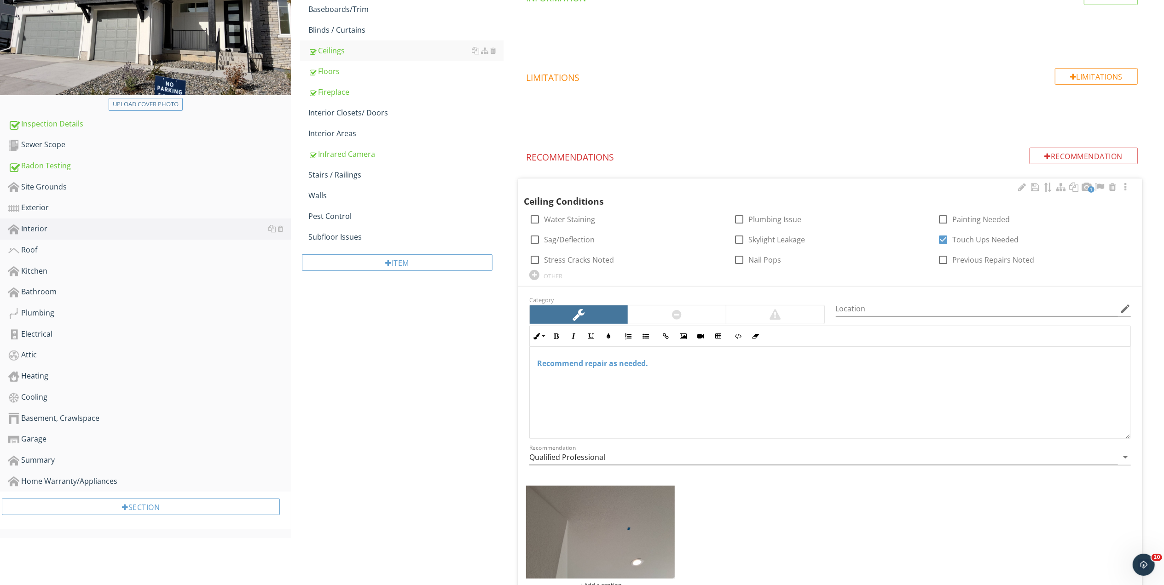
scroll to position [273, 0]
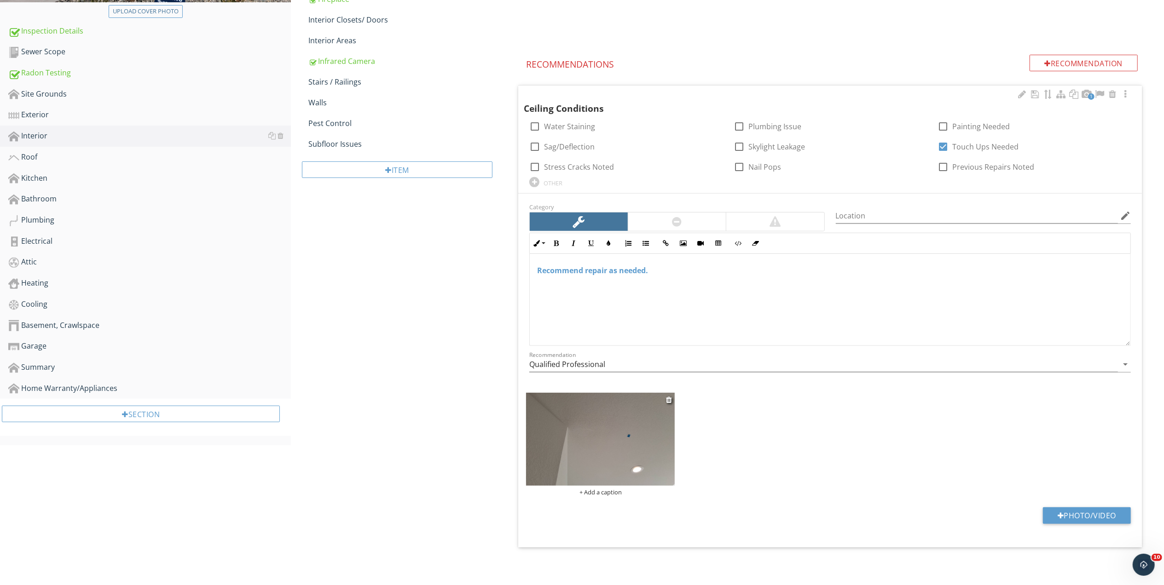
click at [595, 459] on img at bounding box center [600, 439] width 149 height 93
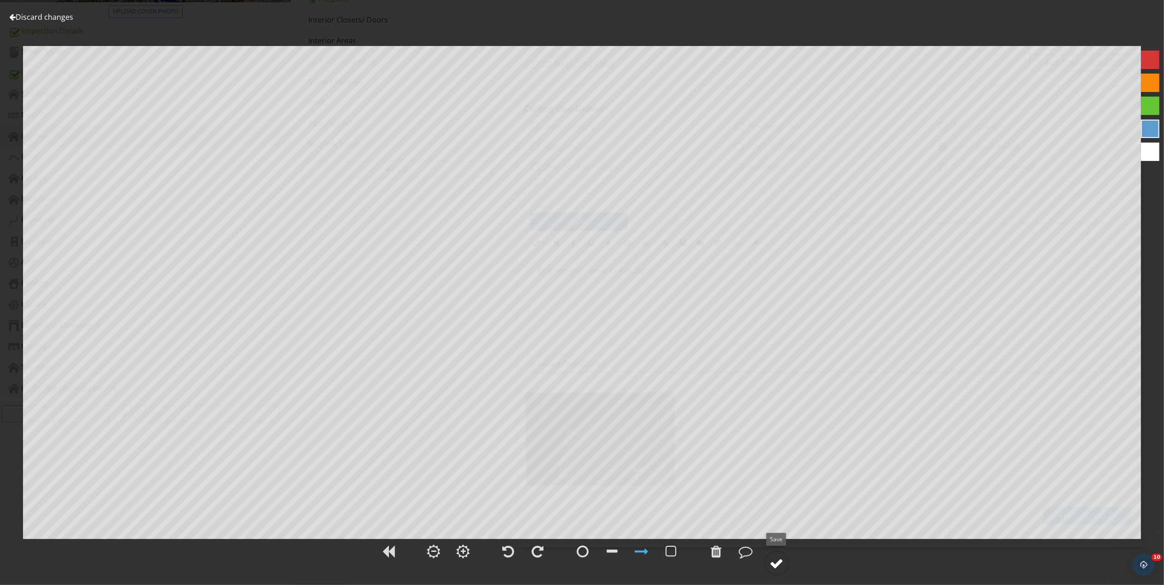
click at [775, 562] on div at bounding box center [777, 564] width 14 height 14
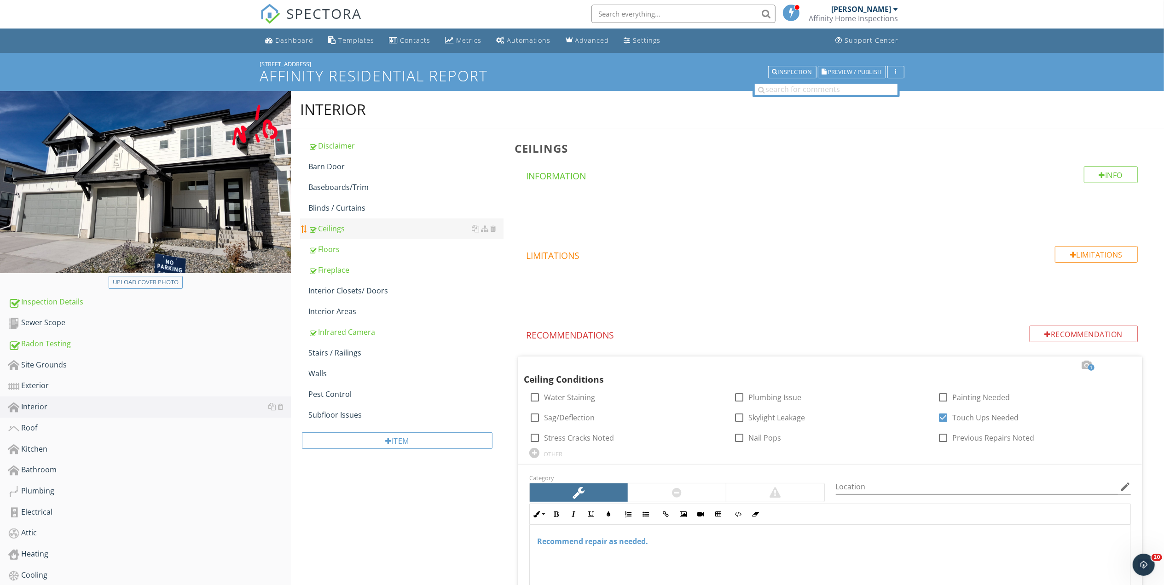
scroll to position [0, 0]
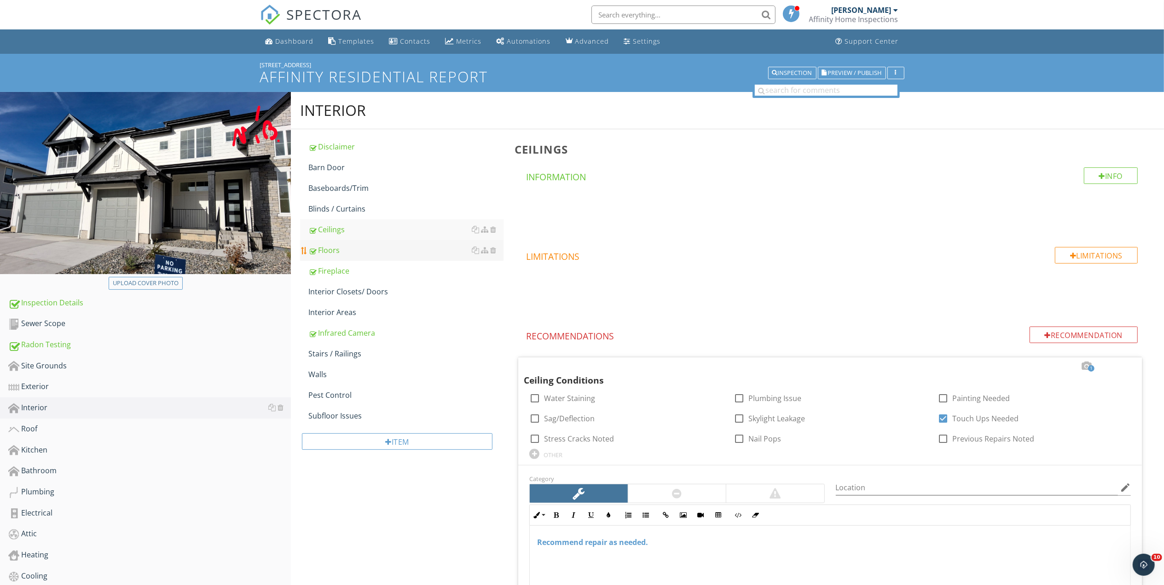
click at [329, 250] on div "Floors" at bounding box center [405, 250] width 195 height 11
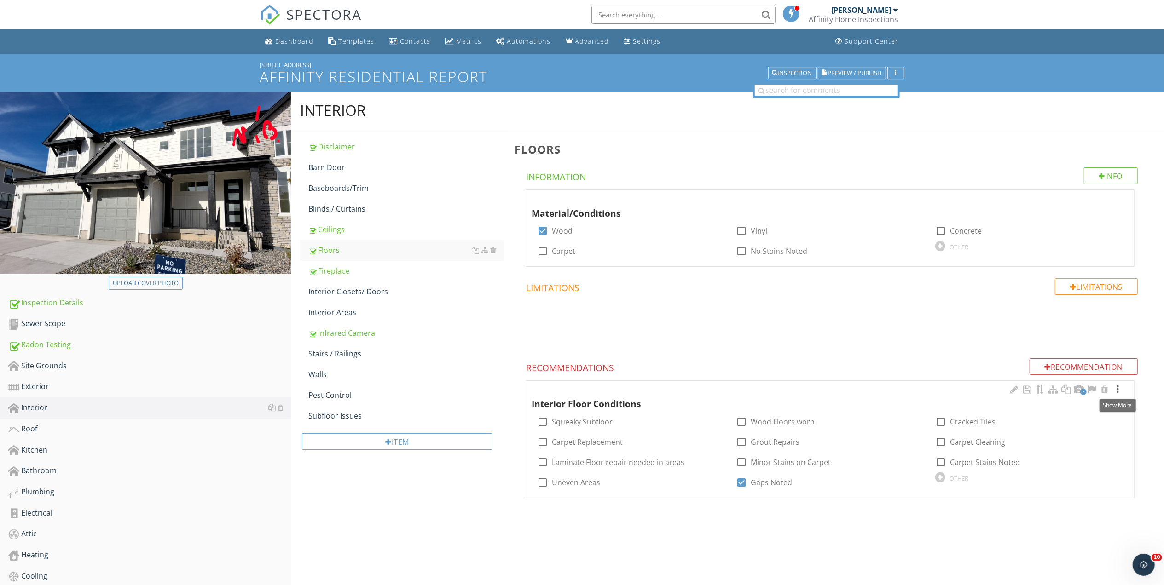
click at [1117, 389] on div at bounding box center [1117, 389] width 11 height 9
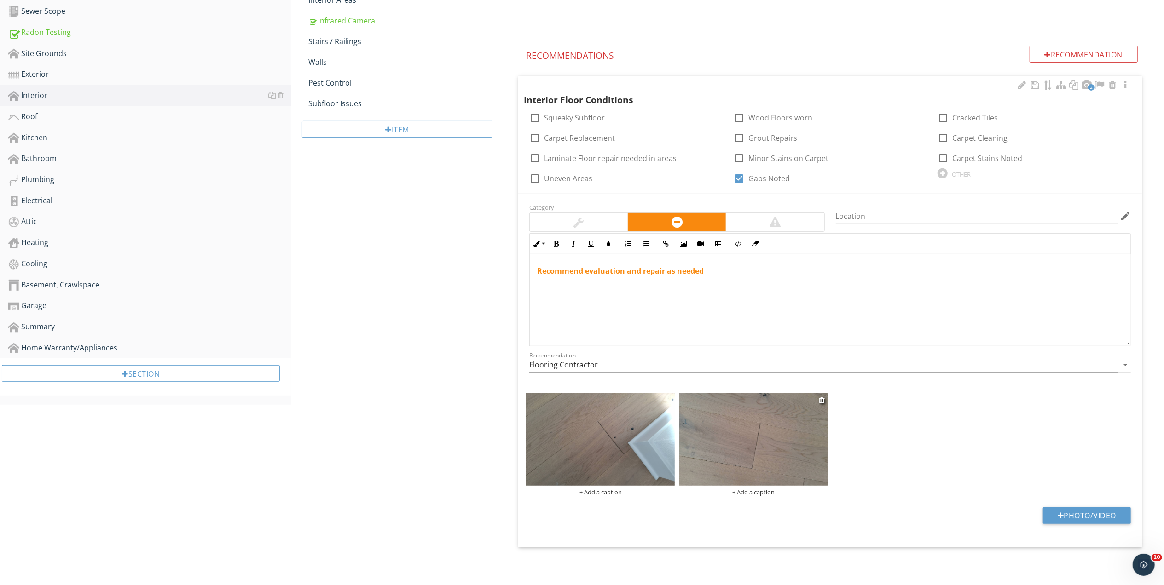
scroll to position [0, 0]
click at [623, 439] on img at bounding box center [600, 439] width 149 height 93
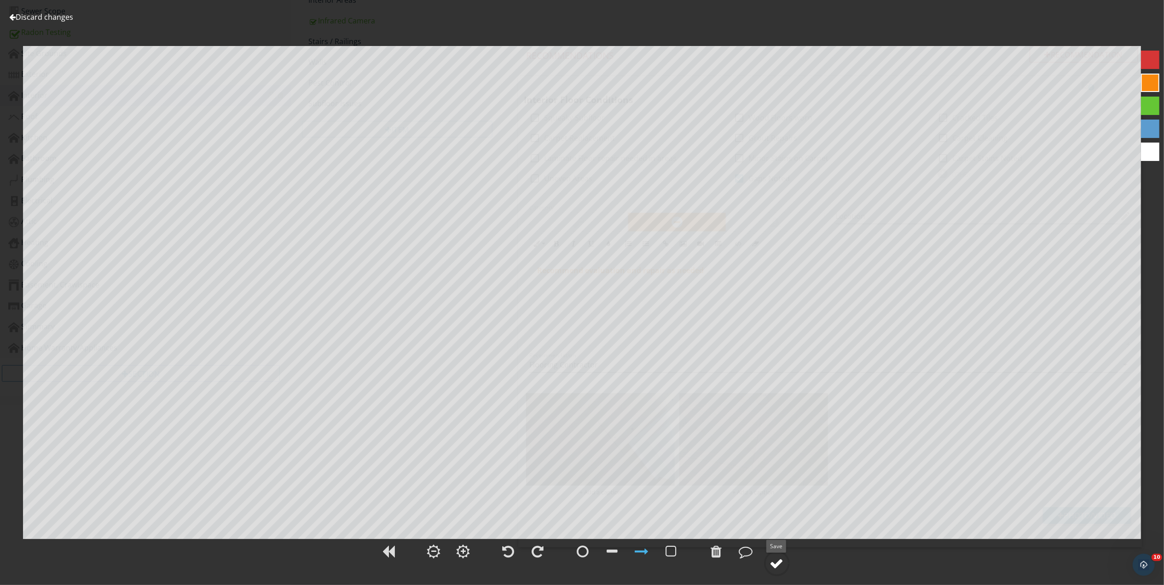
click at [774, 561] on div at bounding box center [777, 564] width 14 height 14
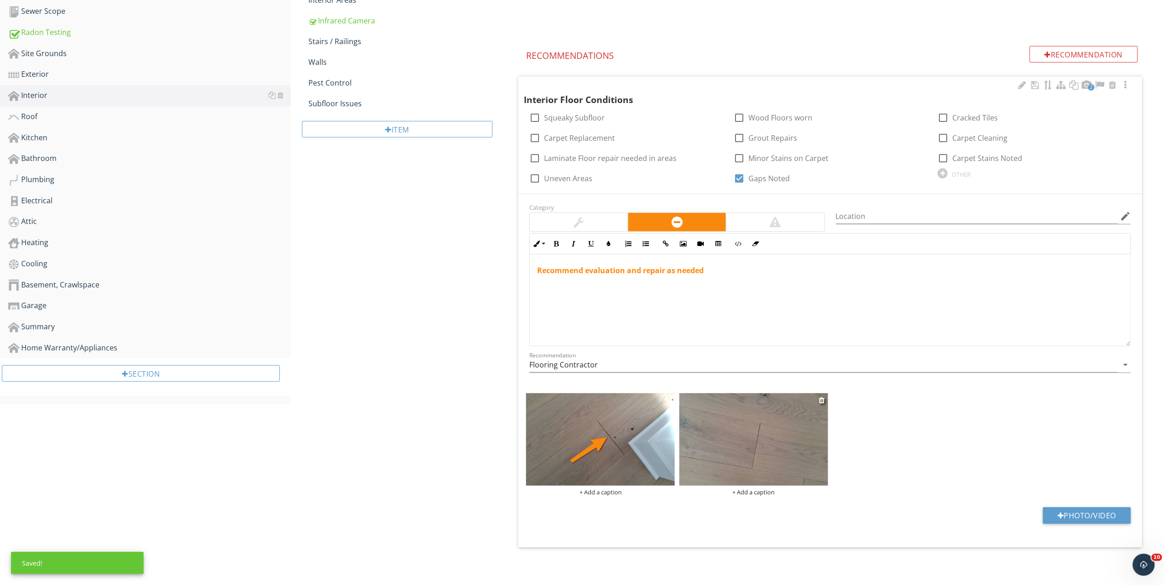
click at [796, 428] on img at bounding box center [753, 439] width 149 height 93
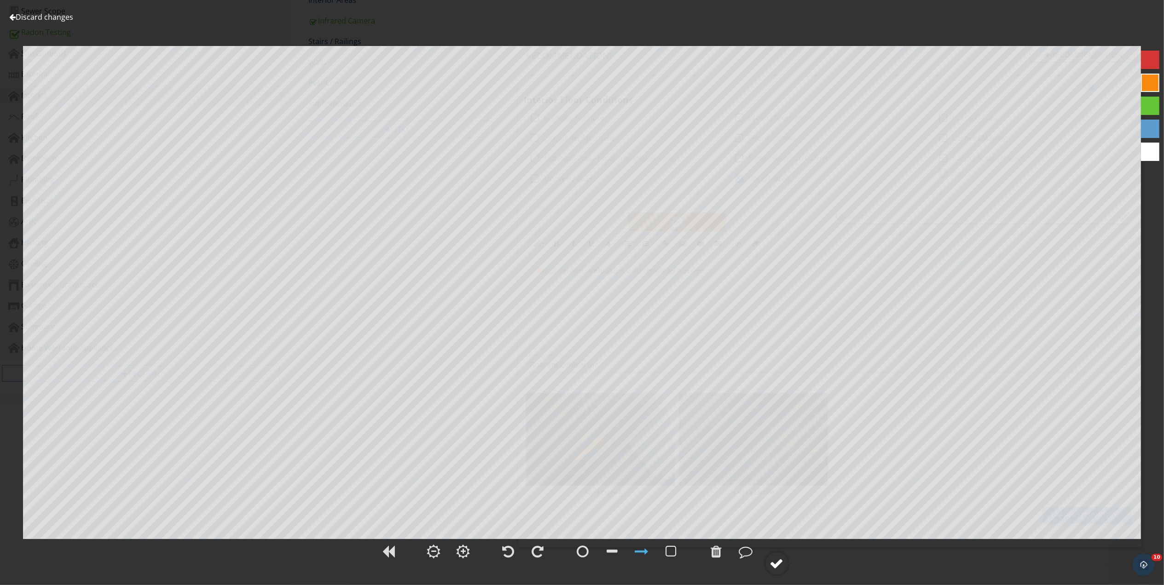
drag, startPoint x: 777, startPoint y: 564, endPoint x: 786, endPoint y: 562, distance: 8.9
click at [778, 564] on div at bounding box center [777, 564] width 14 height 14
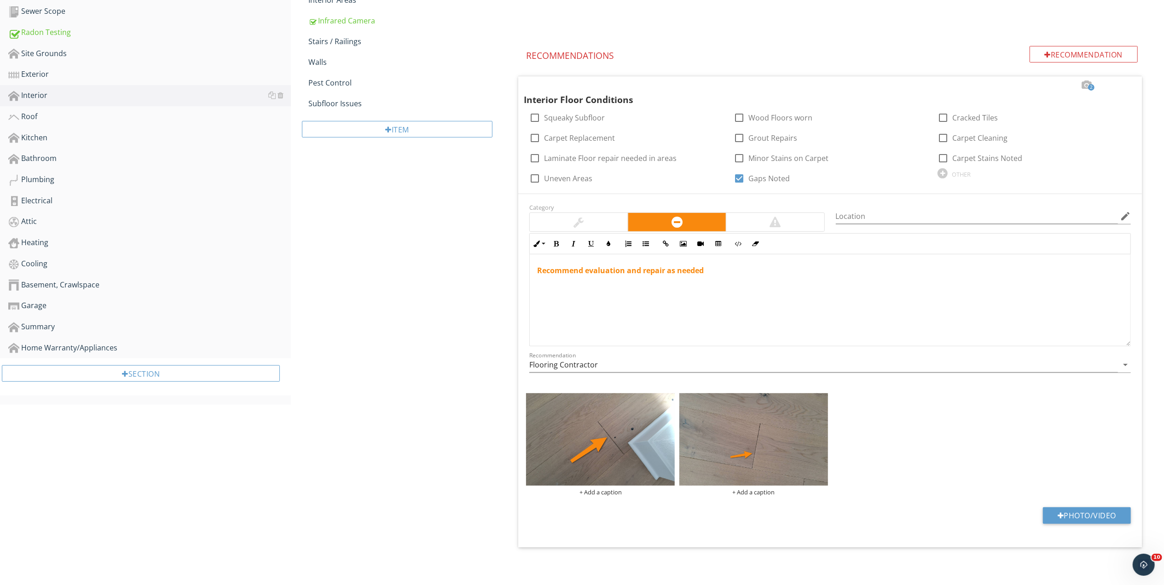
scroll to position [110, 0]
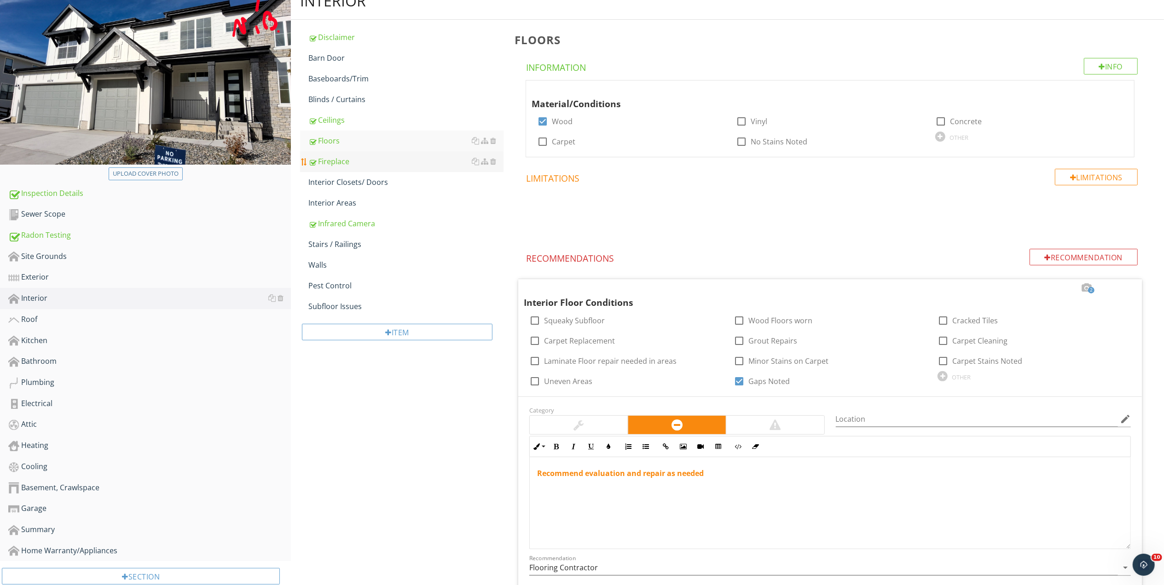
click at [333, 158] on div "Fireplace" at bounding box center [405, 161] width 195 height 11
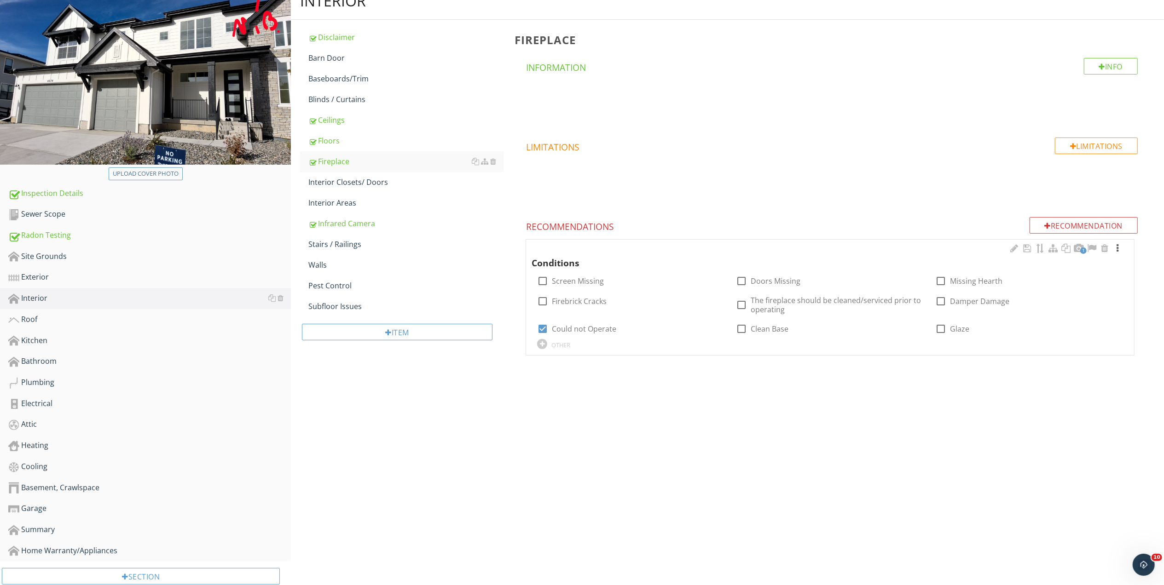
click at [1119, 247] on div at bounding box center [1117, 248] width 11 height 9
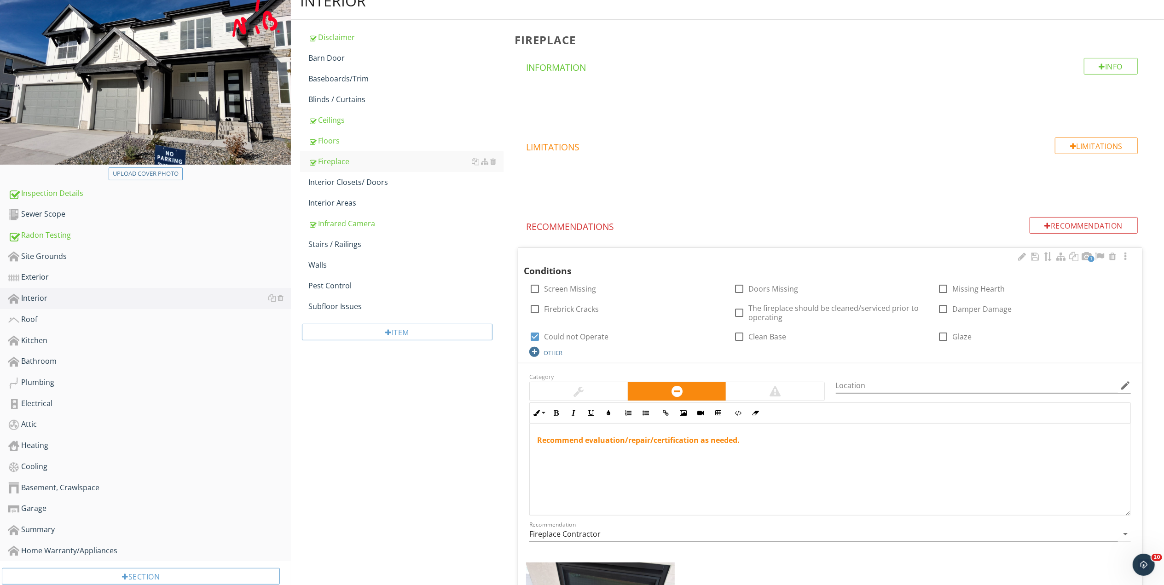
click at [556, 352] on div "OTHER" at bounding box center [553, 352] width 19 height 7
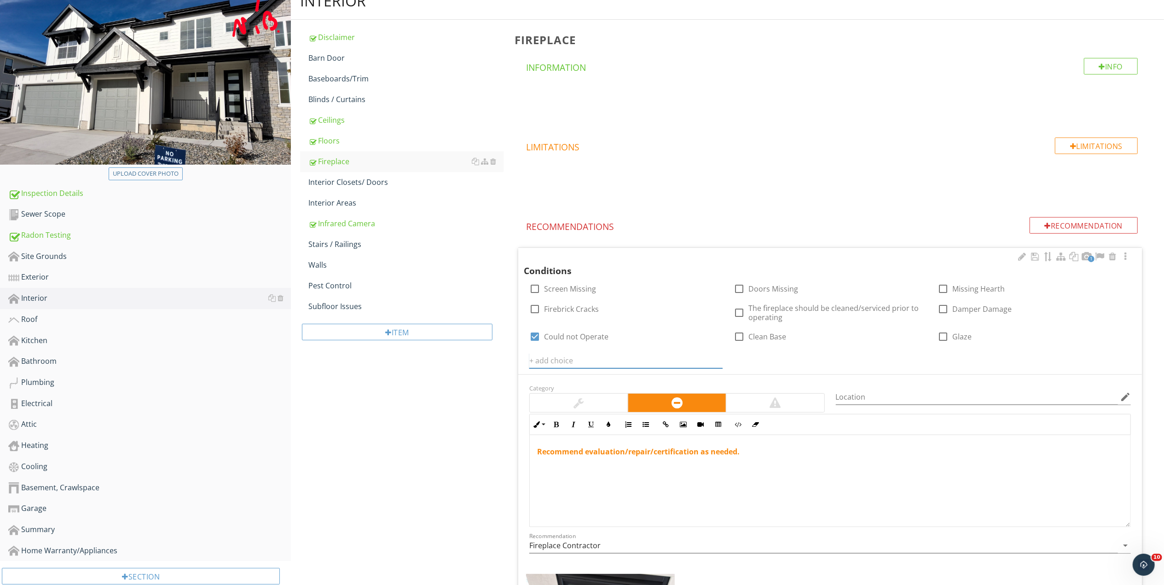
click at [562, 359] on input "text" at bounding box center [625, 360] width 193 height 15
type input "c"
type input "="
type input "Certification Recommended"
click at [718, 359] on icon at bounding box center [717, 360] width 6 height 7
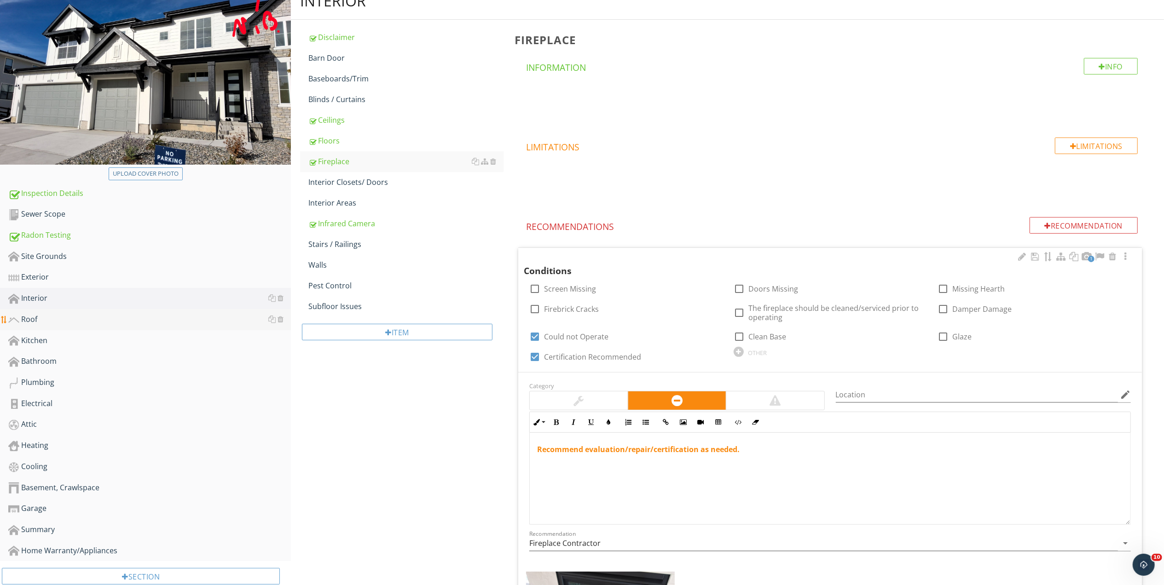
click at [32, 315] on div "Roof" at bounding box center [149, 320] width 283 height 12
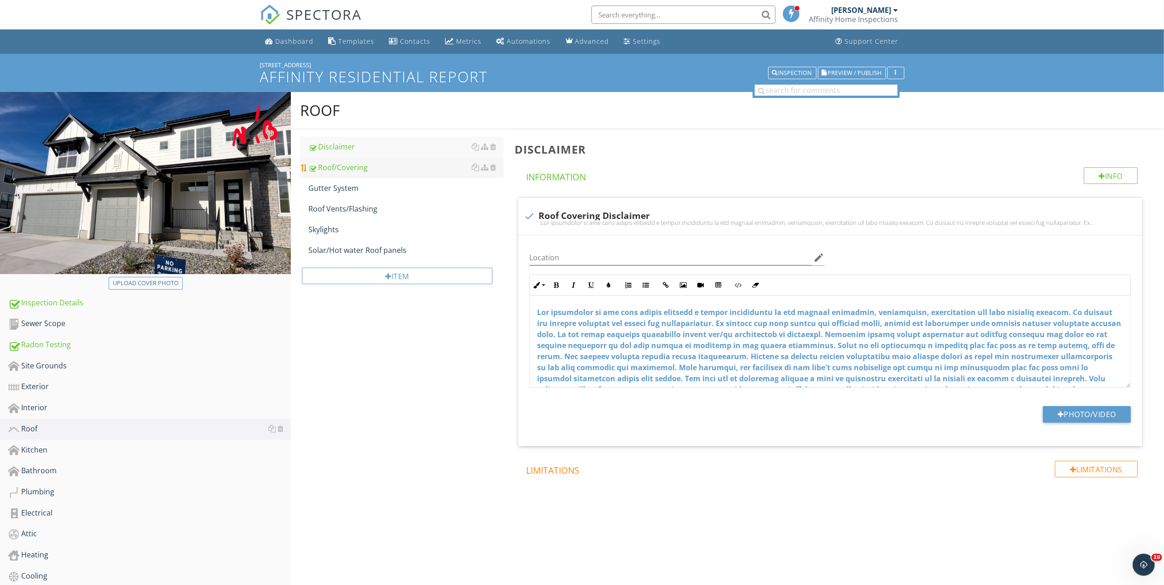
click at [352, 166] on div "Roof/Covering" at bounding box center [405, 167] width 195 height 11
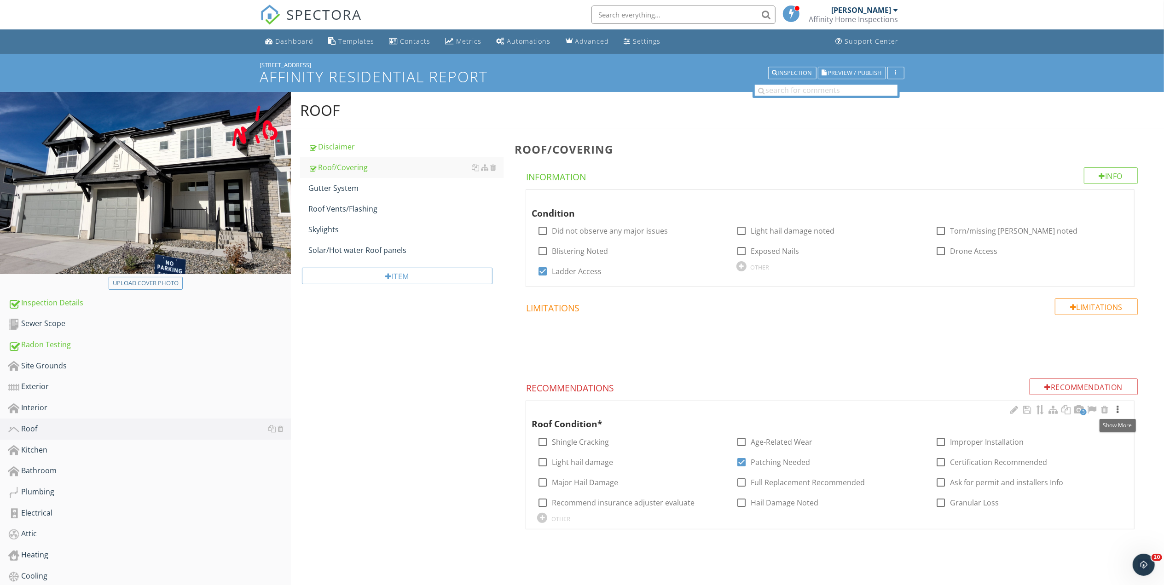
click at [1118, 408] on div at bounding box center [1117, 409] width 11 height 9
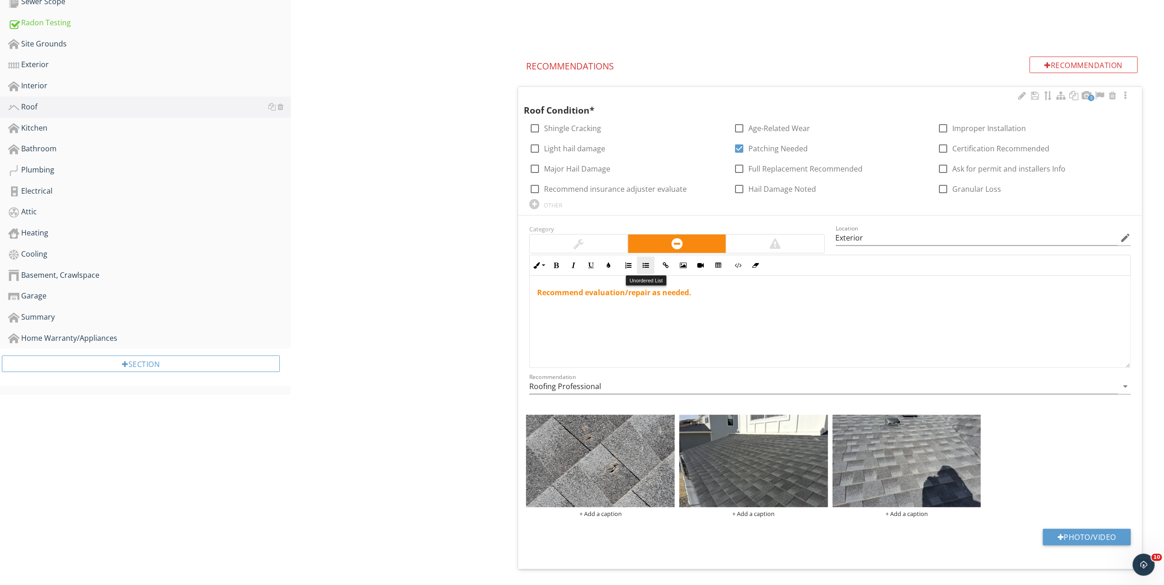
scroll to position [264, 0]
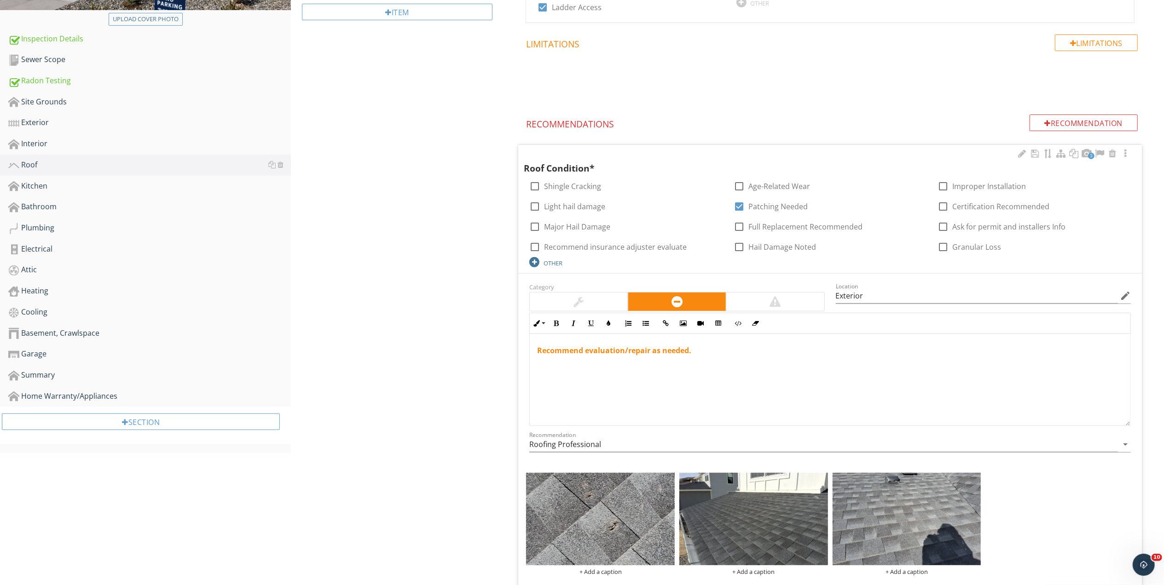
click at [551, 264] on div "OTHER" at bounding box center [553, 263] width 19 height 7
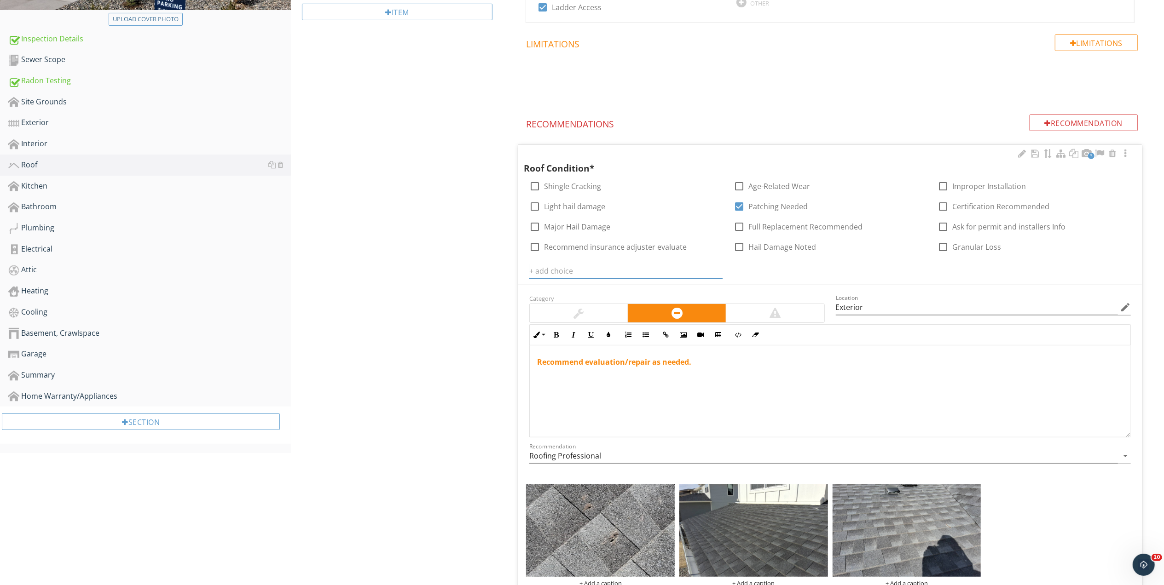
click at [568, 268] on input "text" at bounding box center [625, 271] width 193 height 15
type input "Ladder Gouges"
click at [717, 271] on icon at bounding box center [717, 270] width 6 height 7
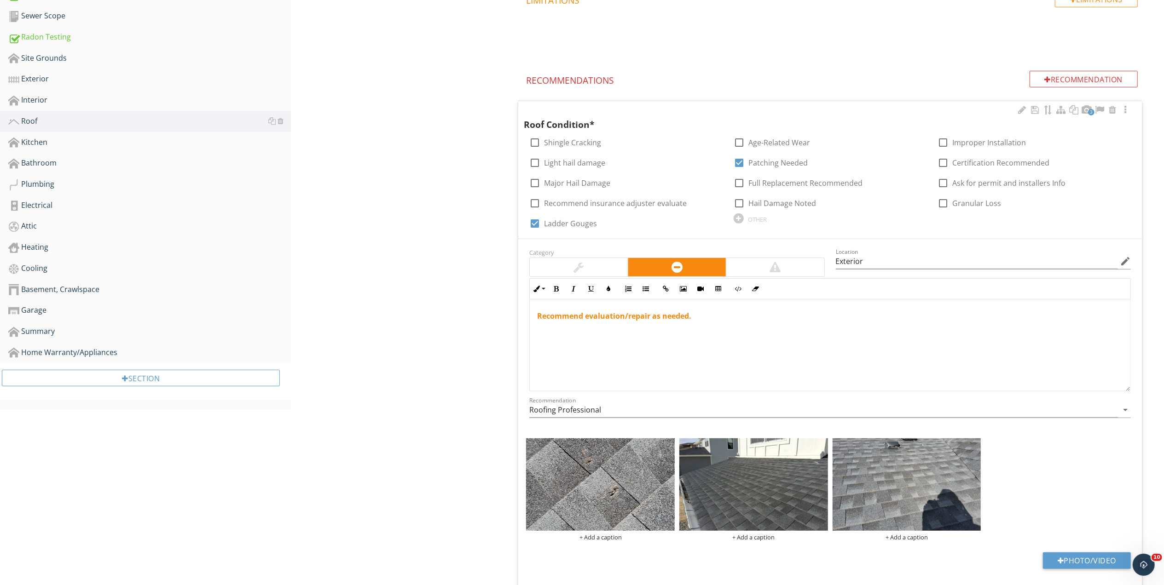
scroll to position [355, 0]
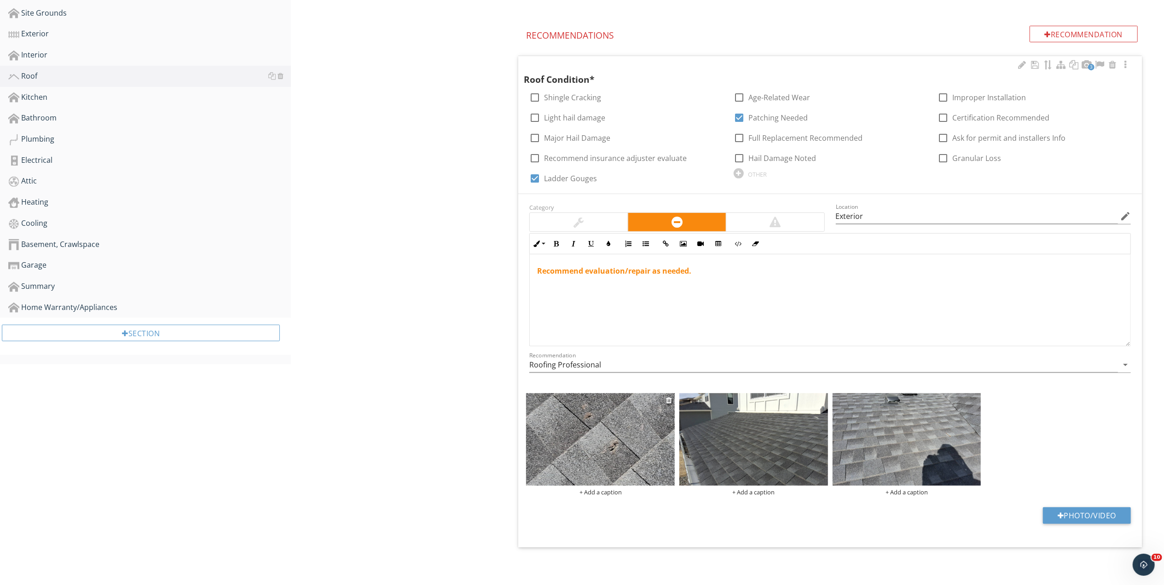
click at [582, 441] on img at bounding box center [600, 439] width 149 height 93
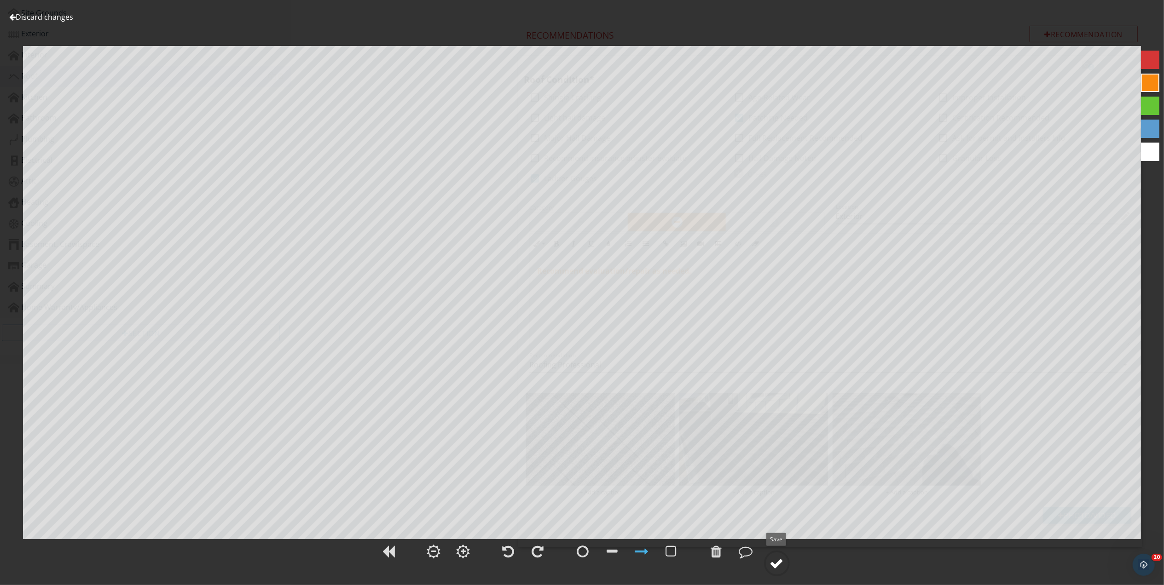
click at [773, 562] on div at bounding box center [777, 564] width 14 height 14
